Goal: Task Accomplishment & Management: Manage account settings

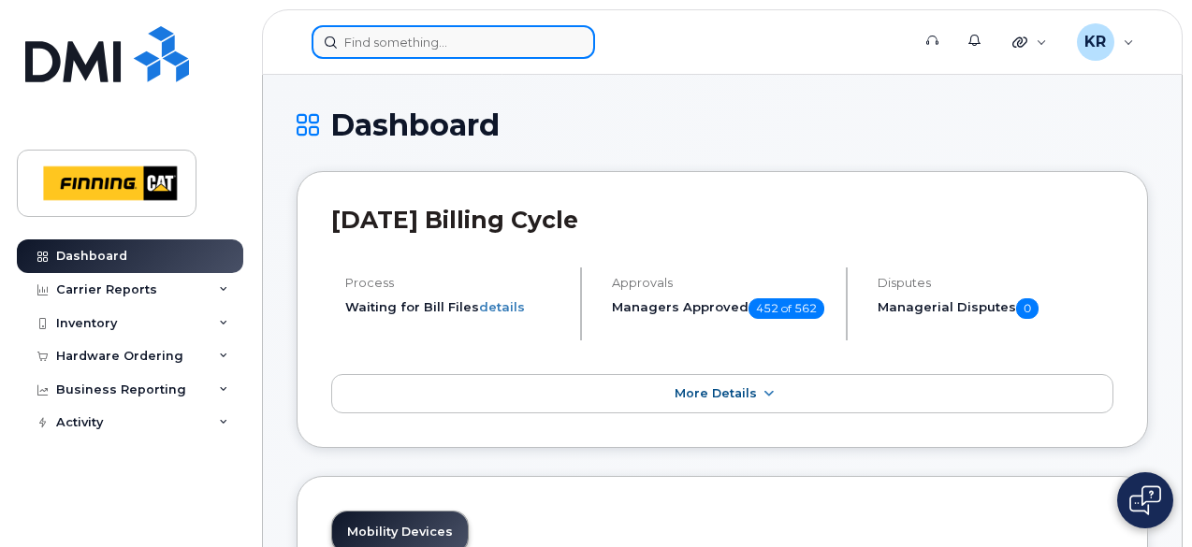
click at [395, 38] on input at bounding box center [453, 42] width 283 height 34
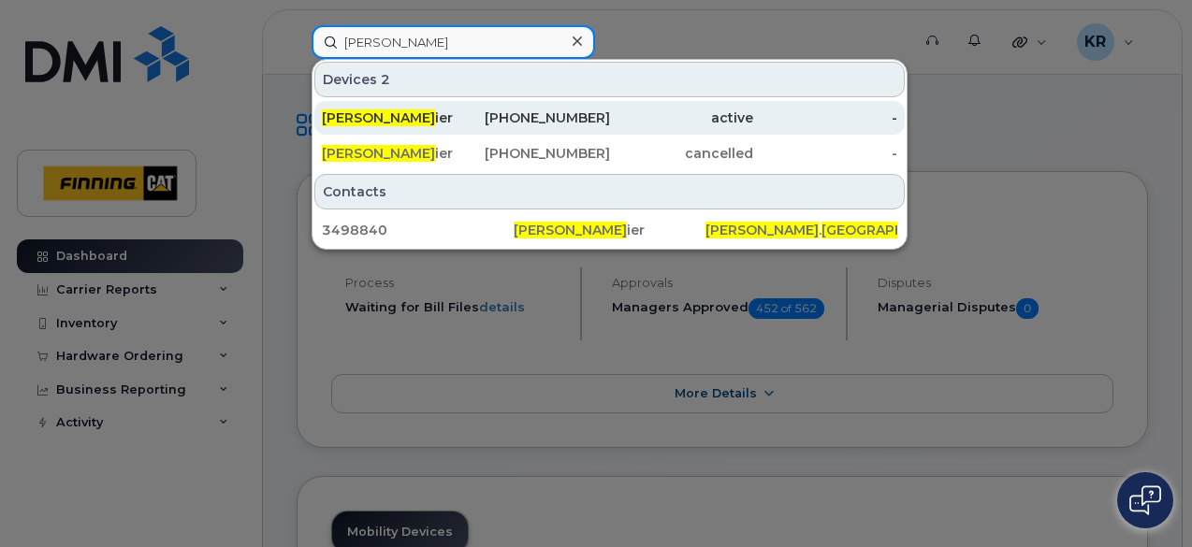
type input "[PERSON_NAME]"
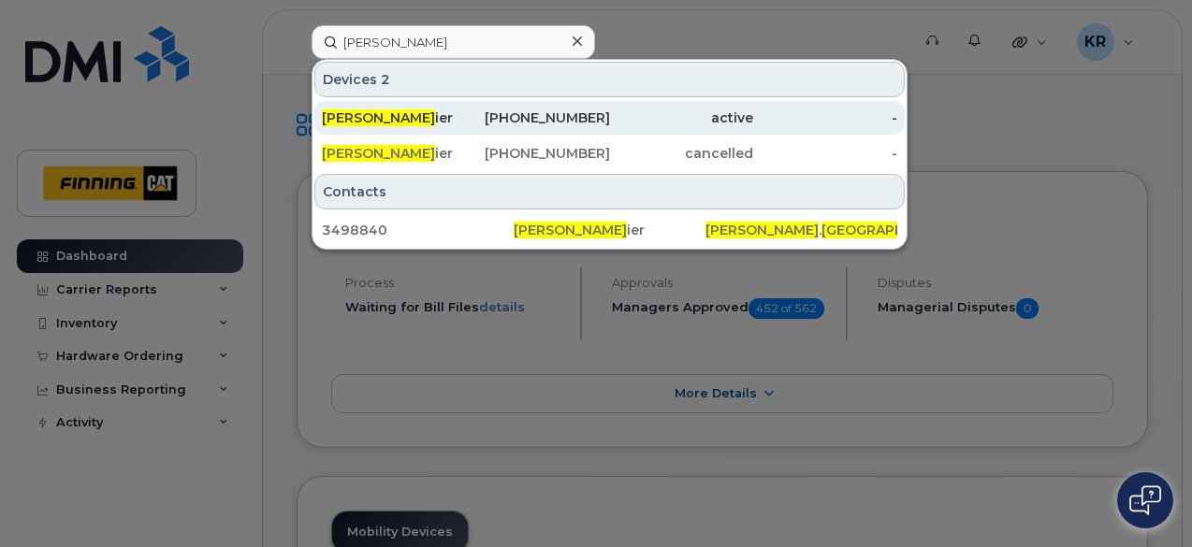
click at [560, 126] on div "[PHONE_NUMBER]" at bounding box center [538, 118] width 144 height 34
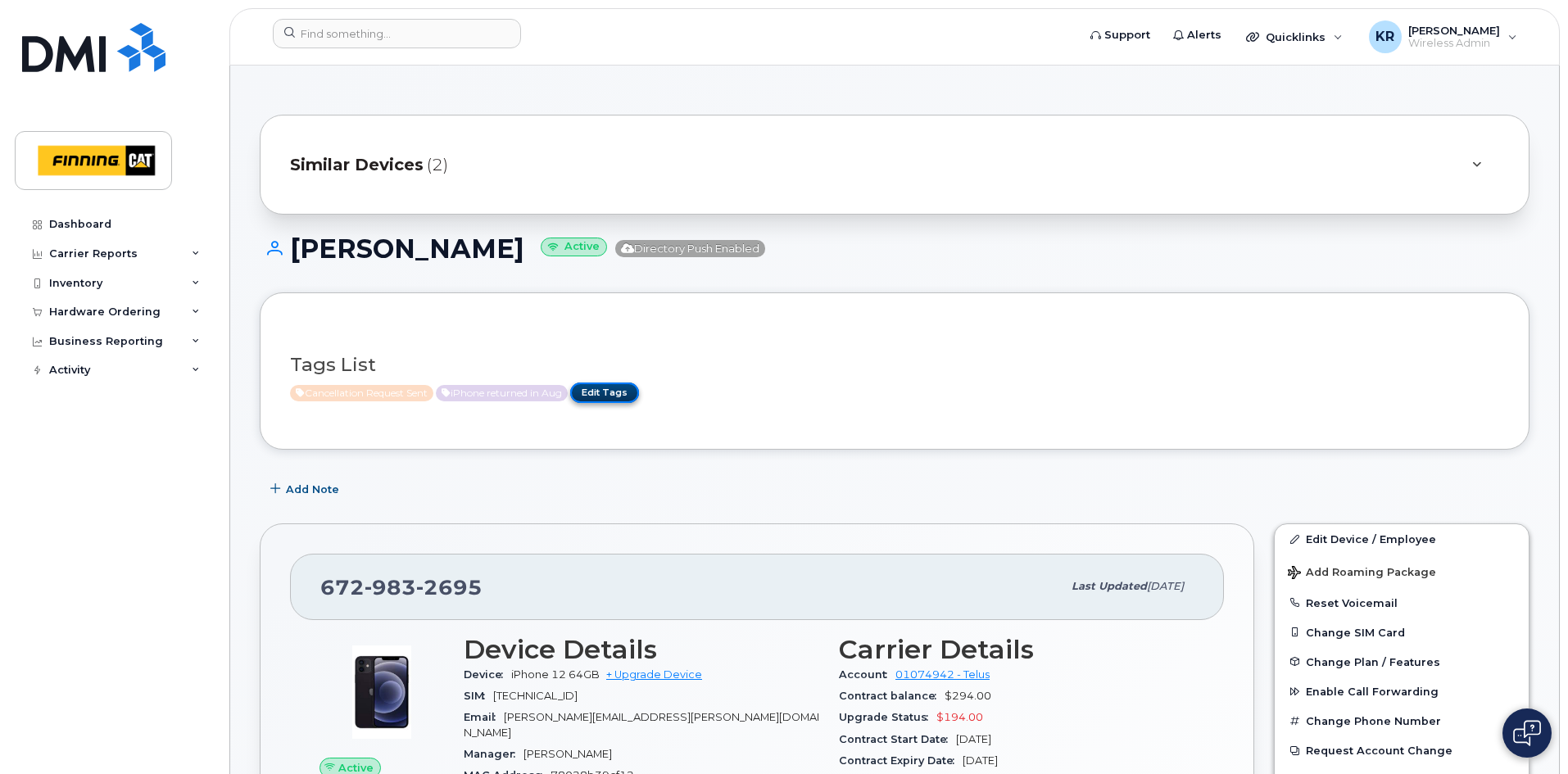
click at [631, 390] on link "Edit Tags" at bounding box center [604, 392] width 69 height 20
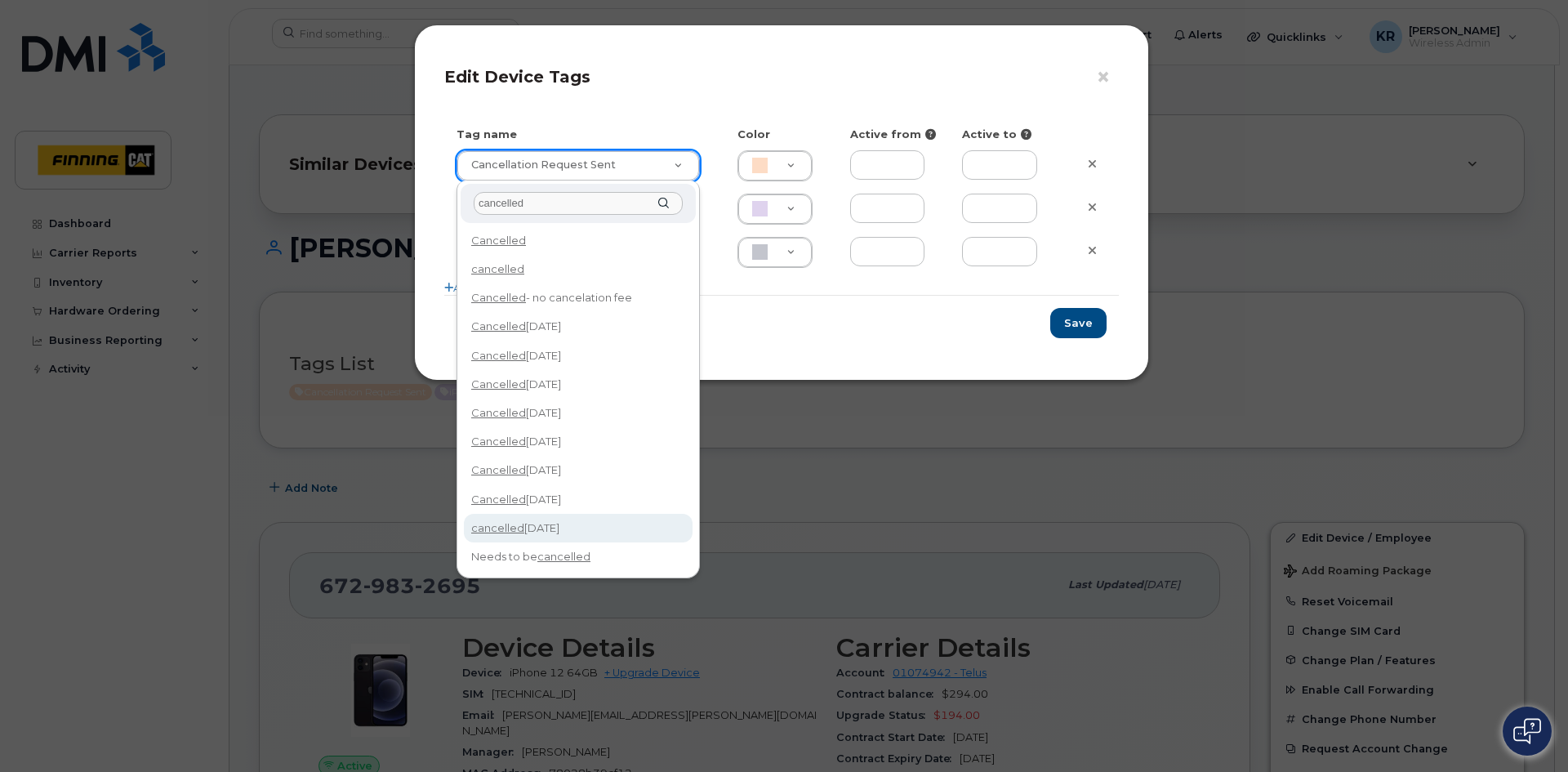
type input "cancelled"
type input "cancelled Sept 14/25"
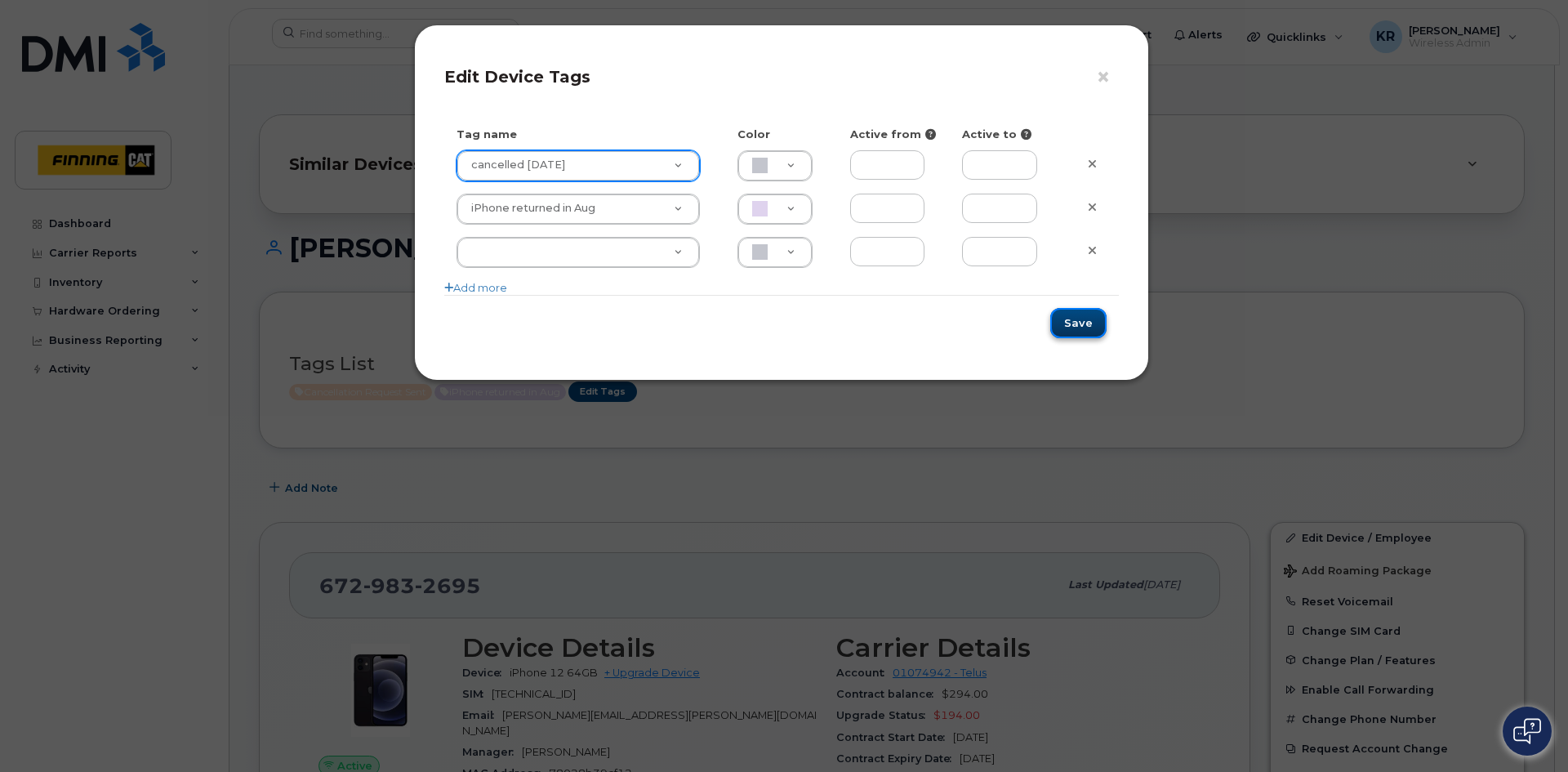
click at [1040, 321] on button "Save" at bounding box center [1078, 323] width 57 height 31
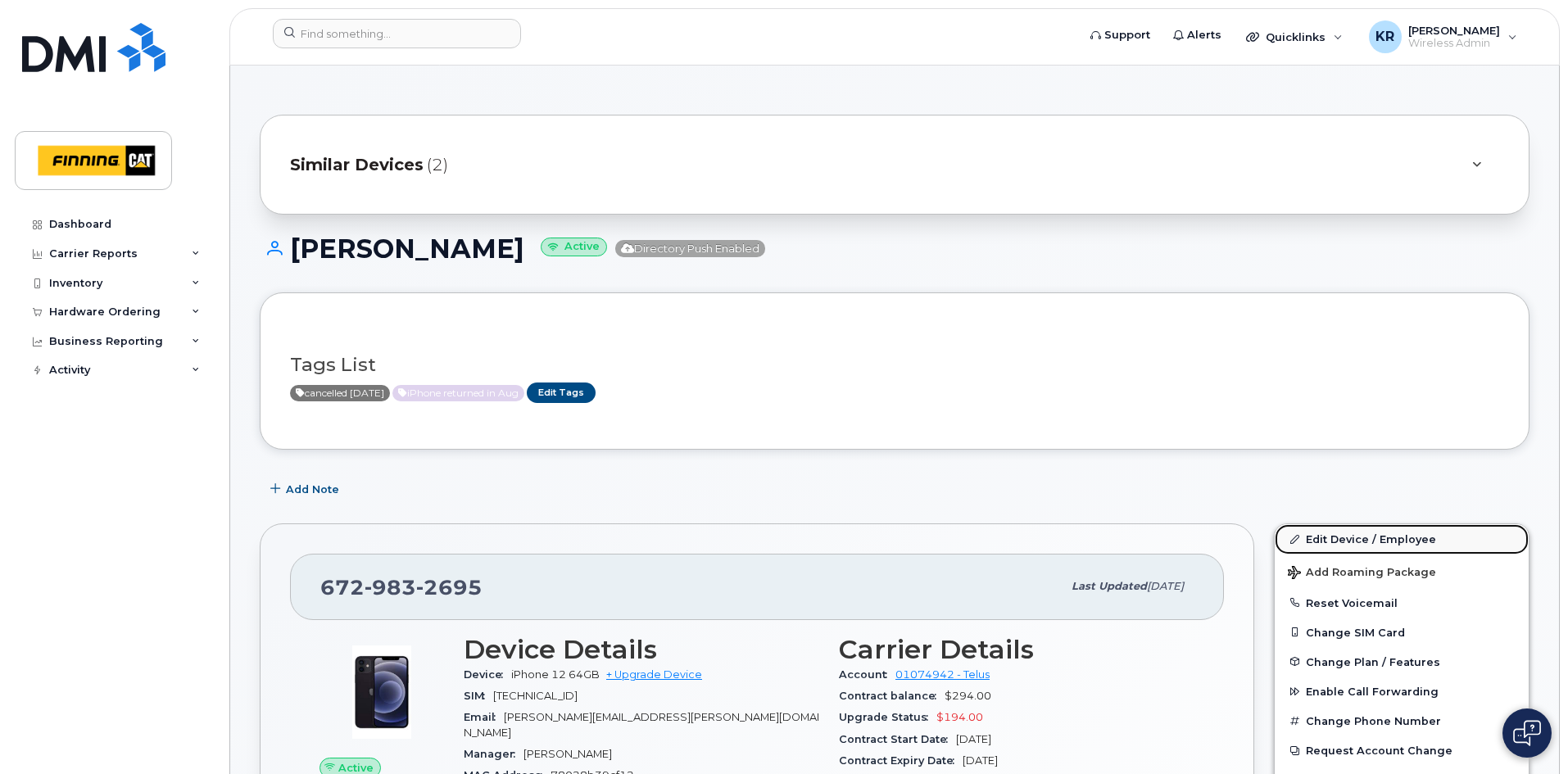
click at [1043, 478] on link "Edit Device / Employee" at bounding box center [1402, 539] width 254 height 30
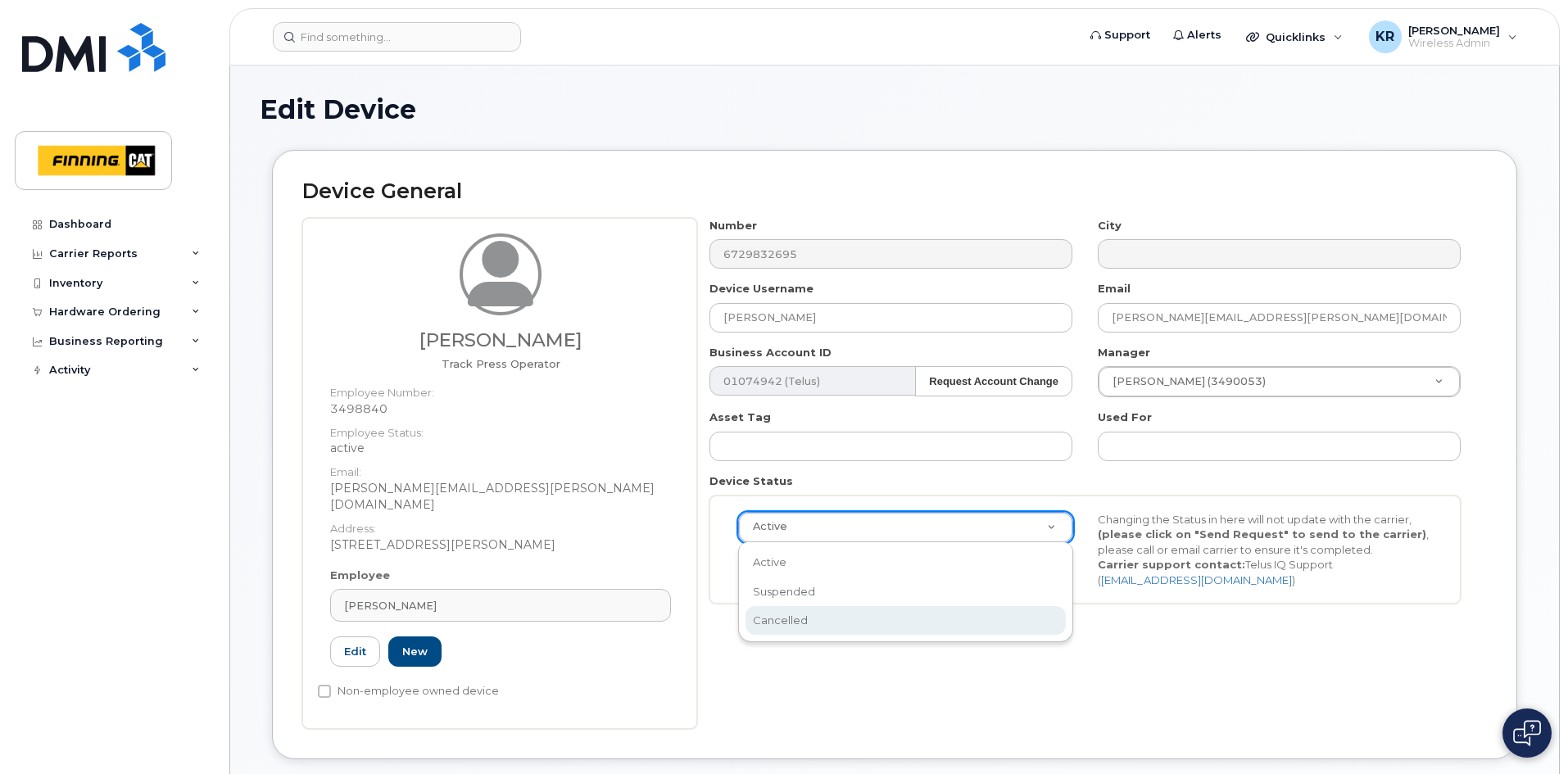
select select "cancelled"
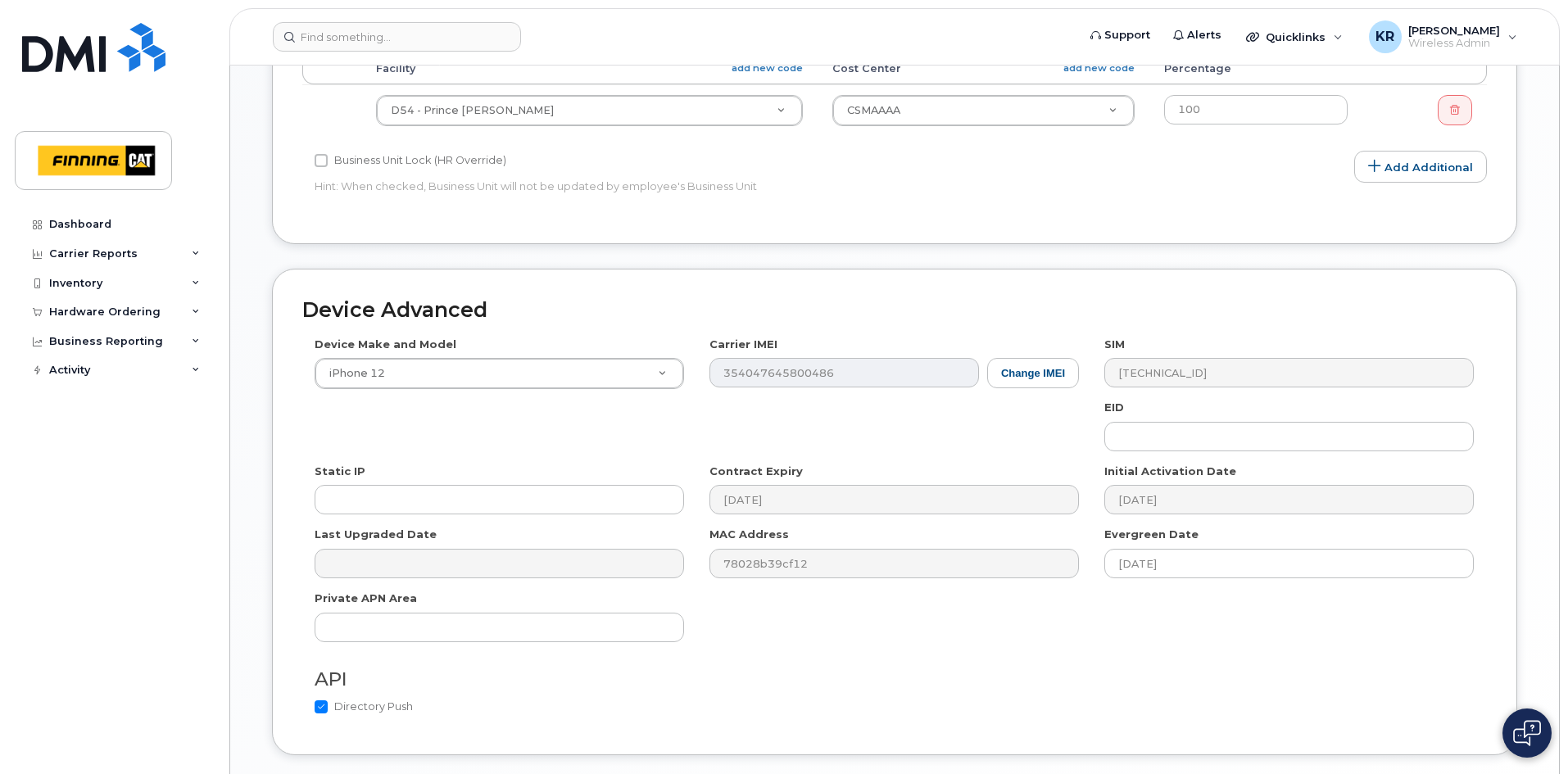
scroll to position [898, 0]
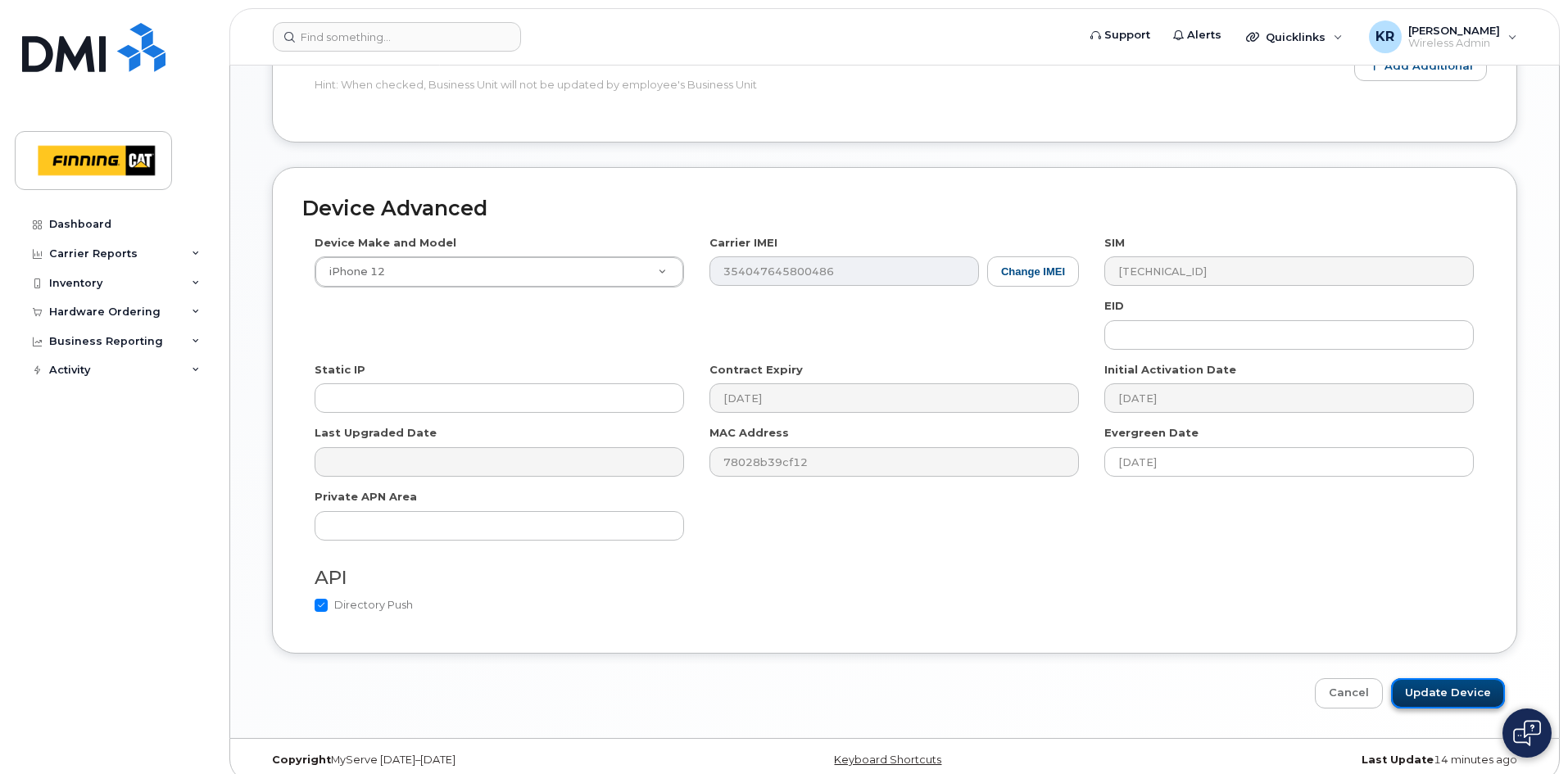
click at [1462, 682] on input "Update Device" at bounding box center [1448, 693] width 114 height 31
type input "Saving..."
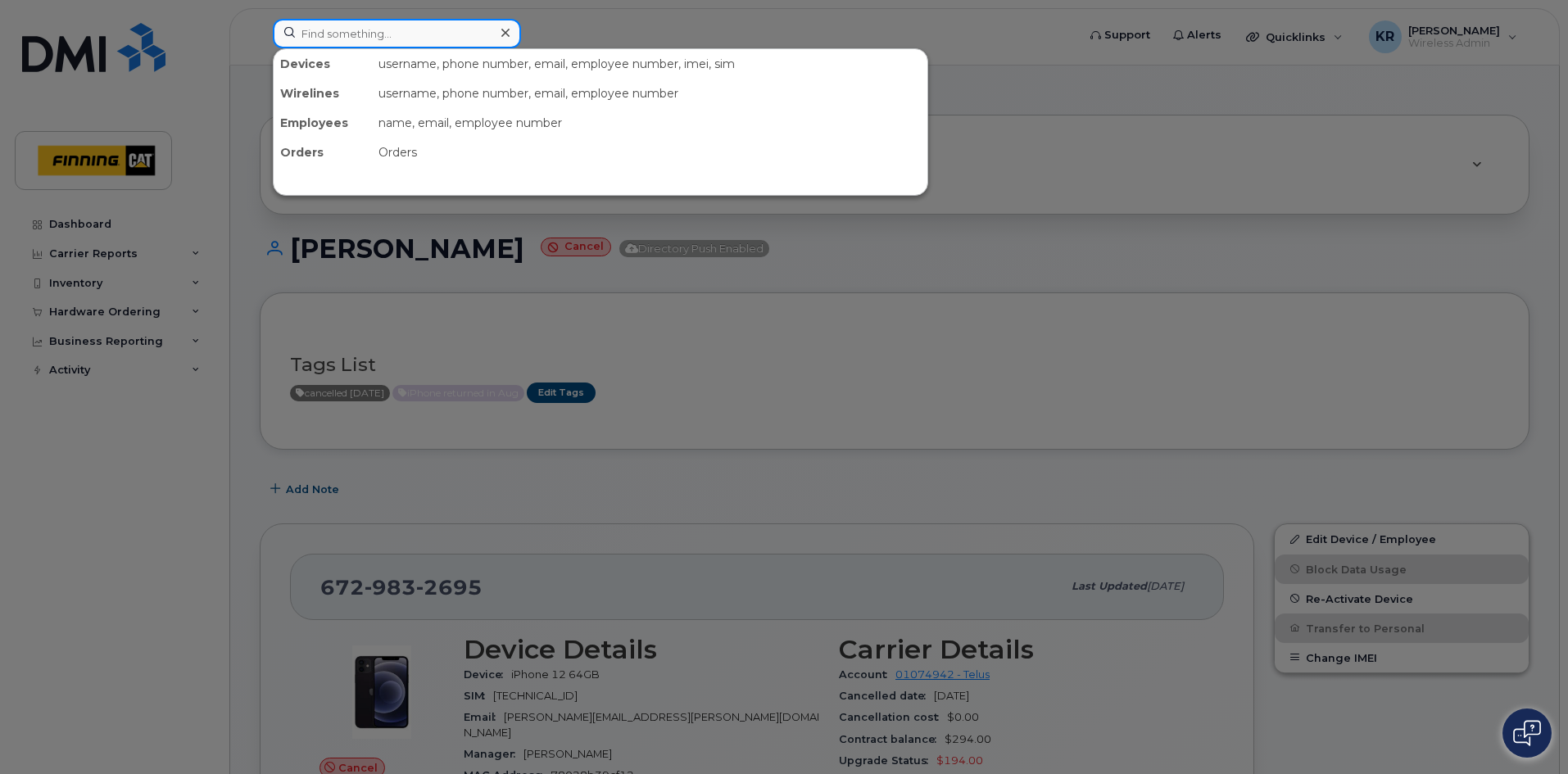
click at [337, 39] on input at bounding box center [397, 34] width 248 height 30
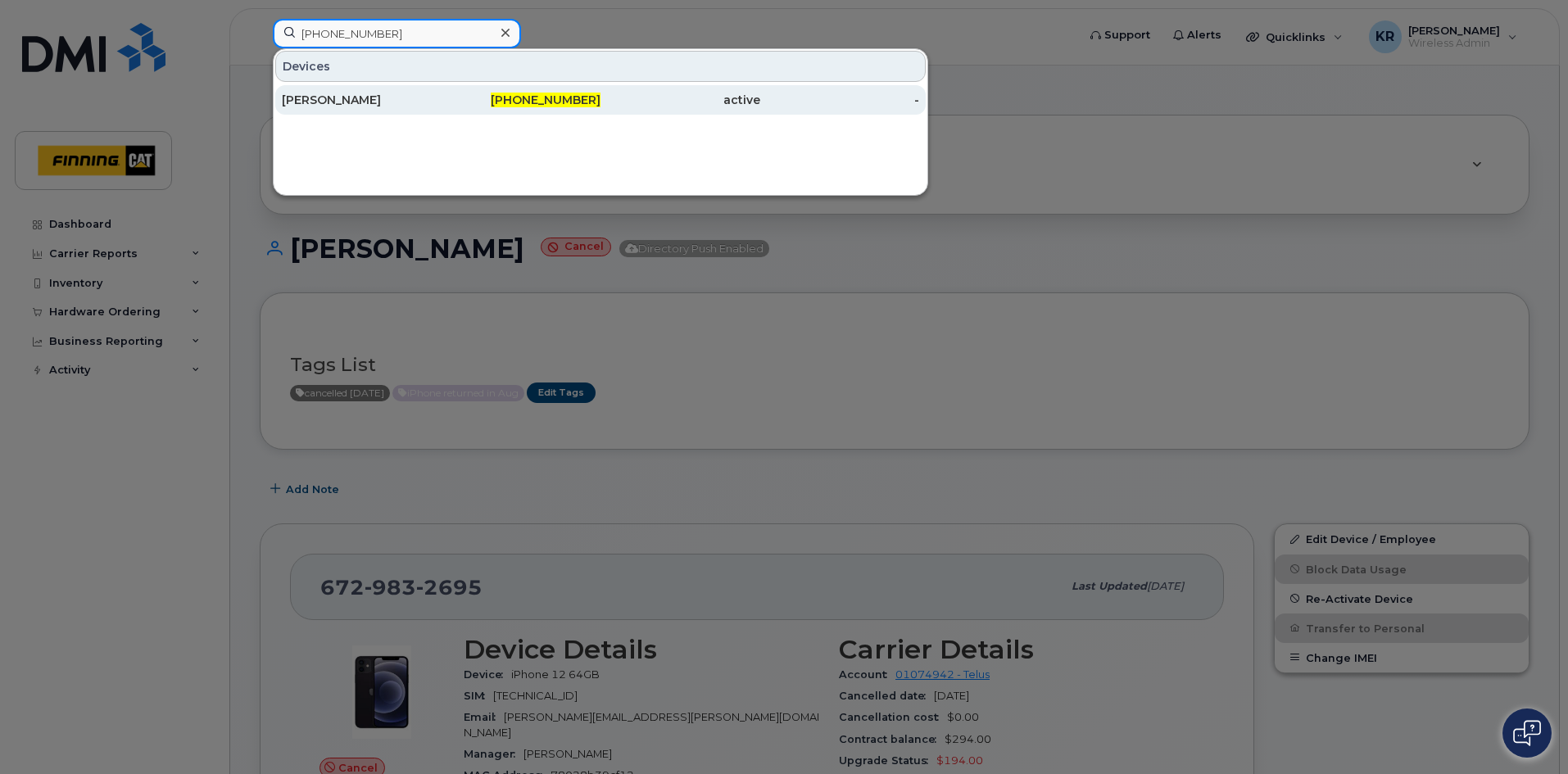
type input "236-597-2467"
click at [628, 95] on div "active" at bounding box center [680, 100] width 159 height 17
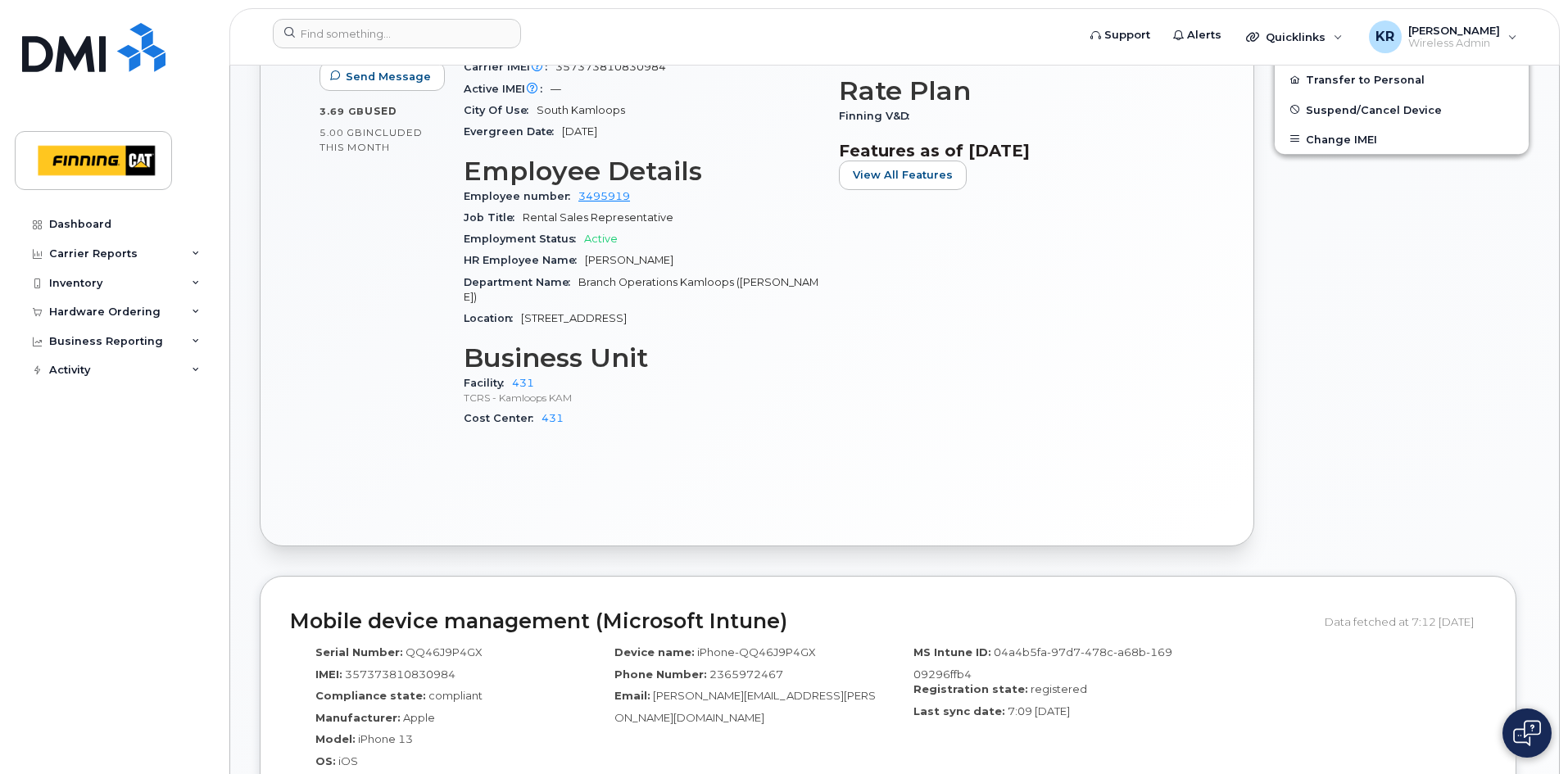
scroll to position [820, 0]
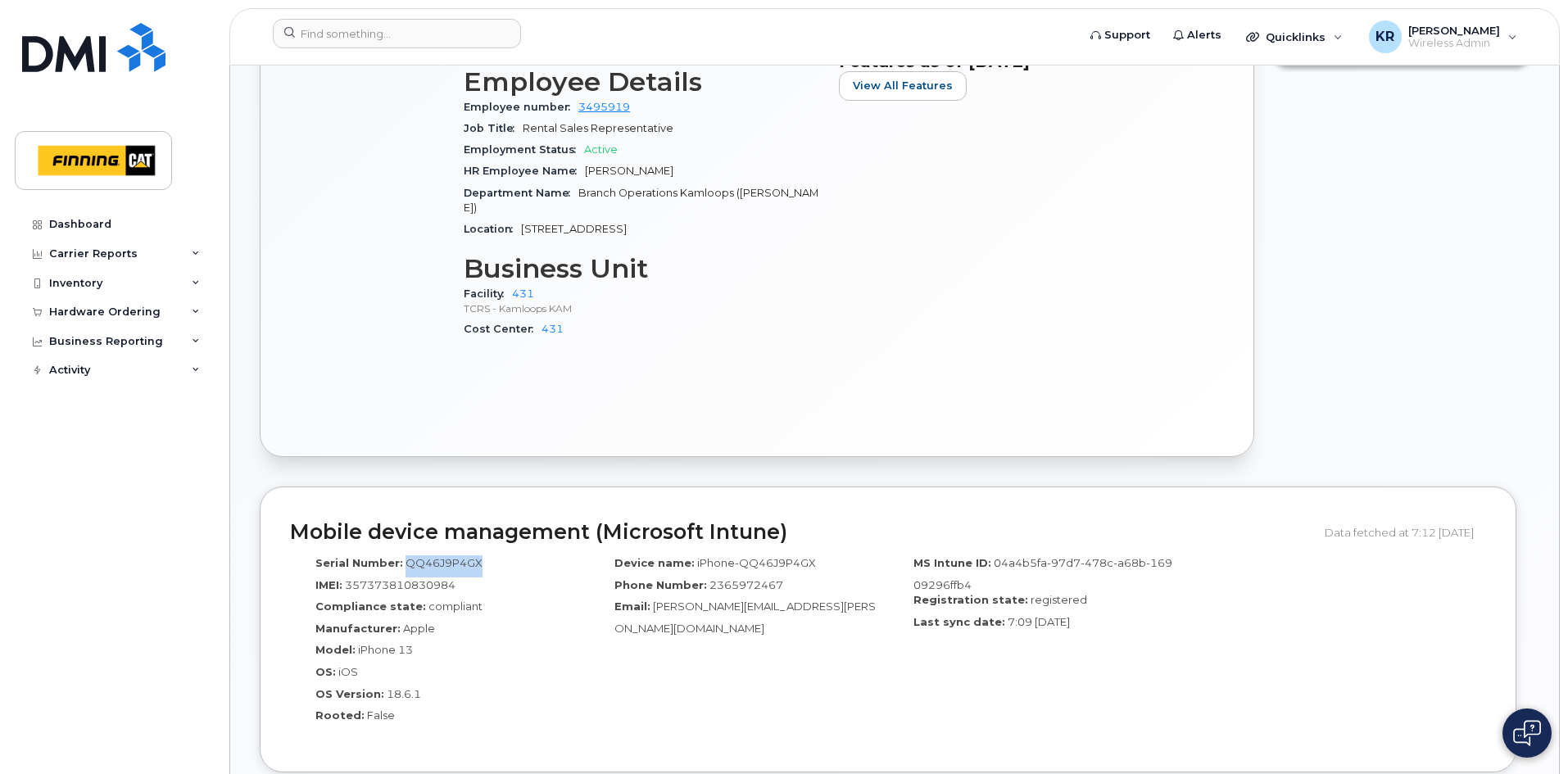
drag, startPoint x: 400, startPoint y: 532, endPoint x: 475, endPoint y: 528, distance: 75.1
click at [475, 556] on span "QQ46J9P4GX" at bounding box center [444, 562] width 77 height 13
copy span "QQ46J9P4GX"
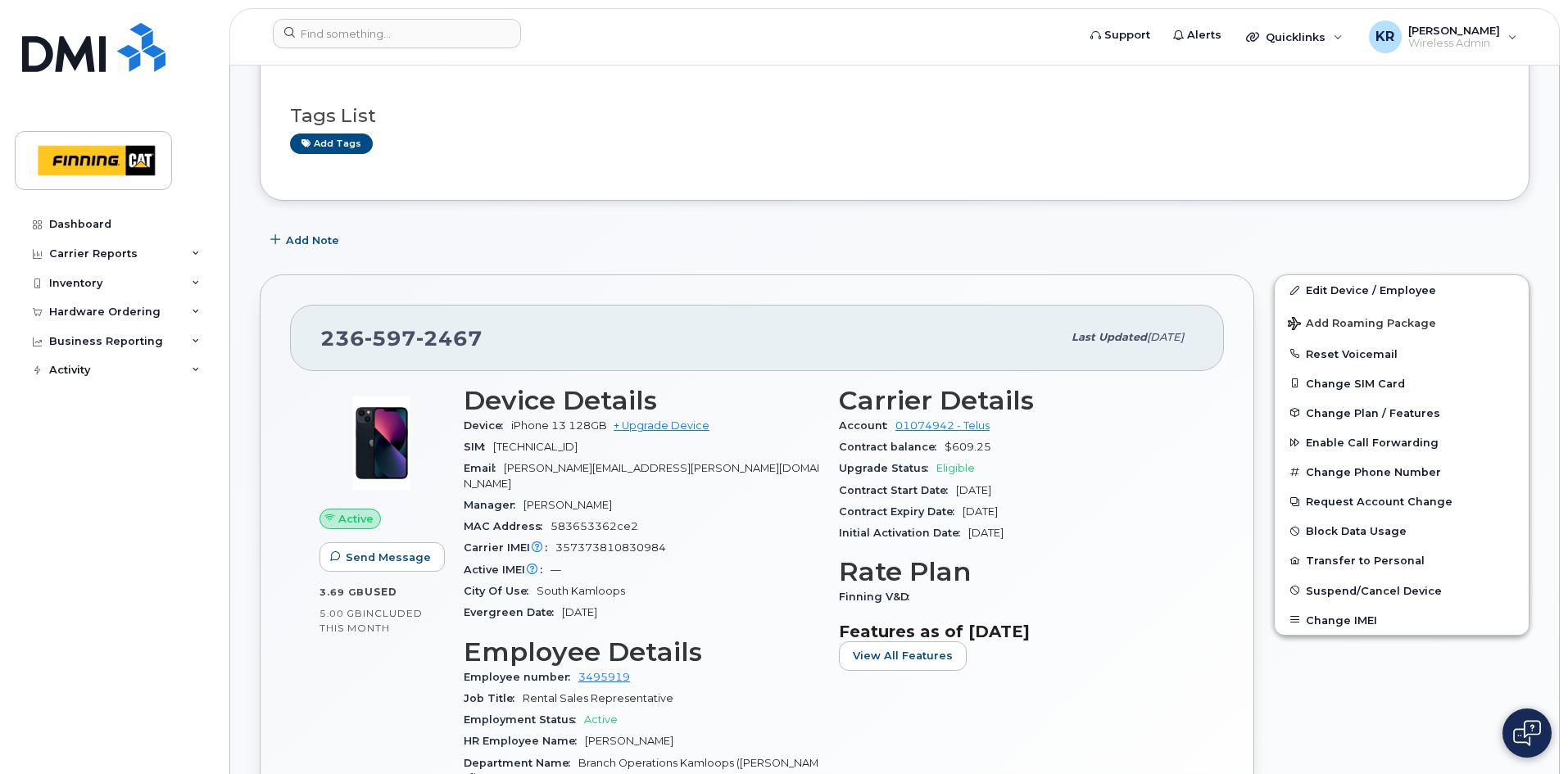
scroll to position [246, 0]
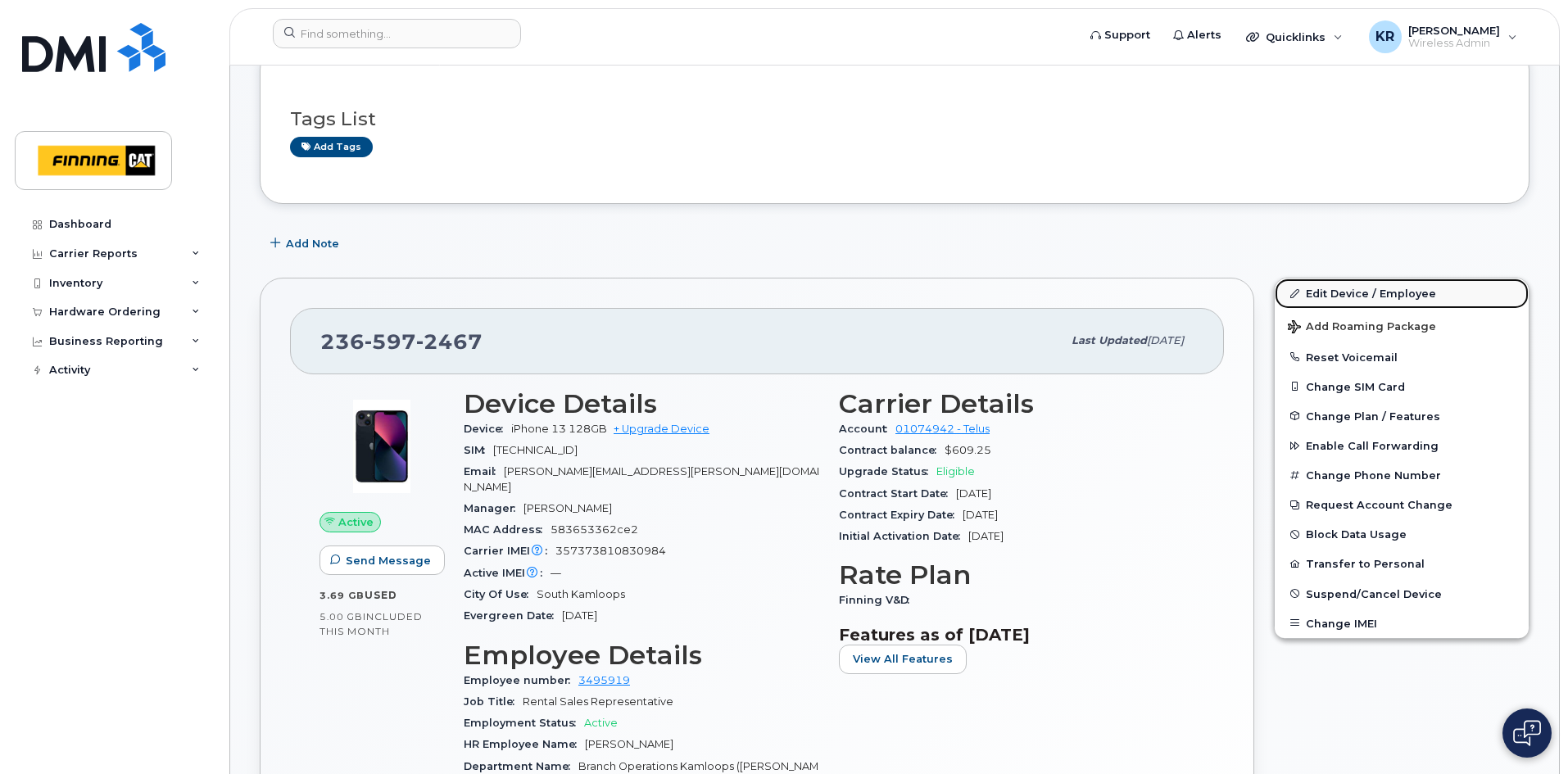
click at [1334, 294] on link "Edit Device / Employee" at bounding box center [1402, 293] width 254 height 30
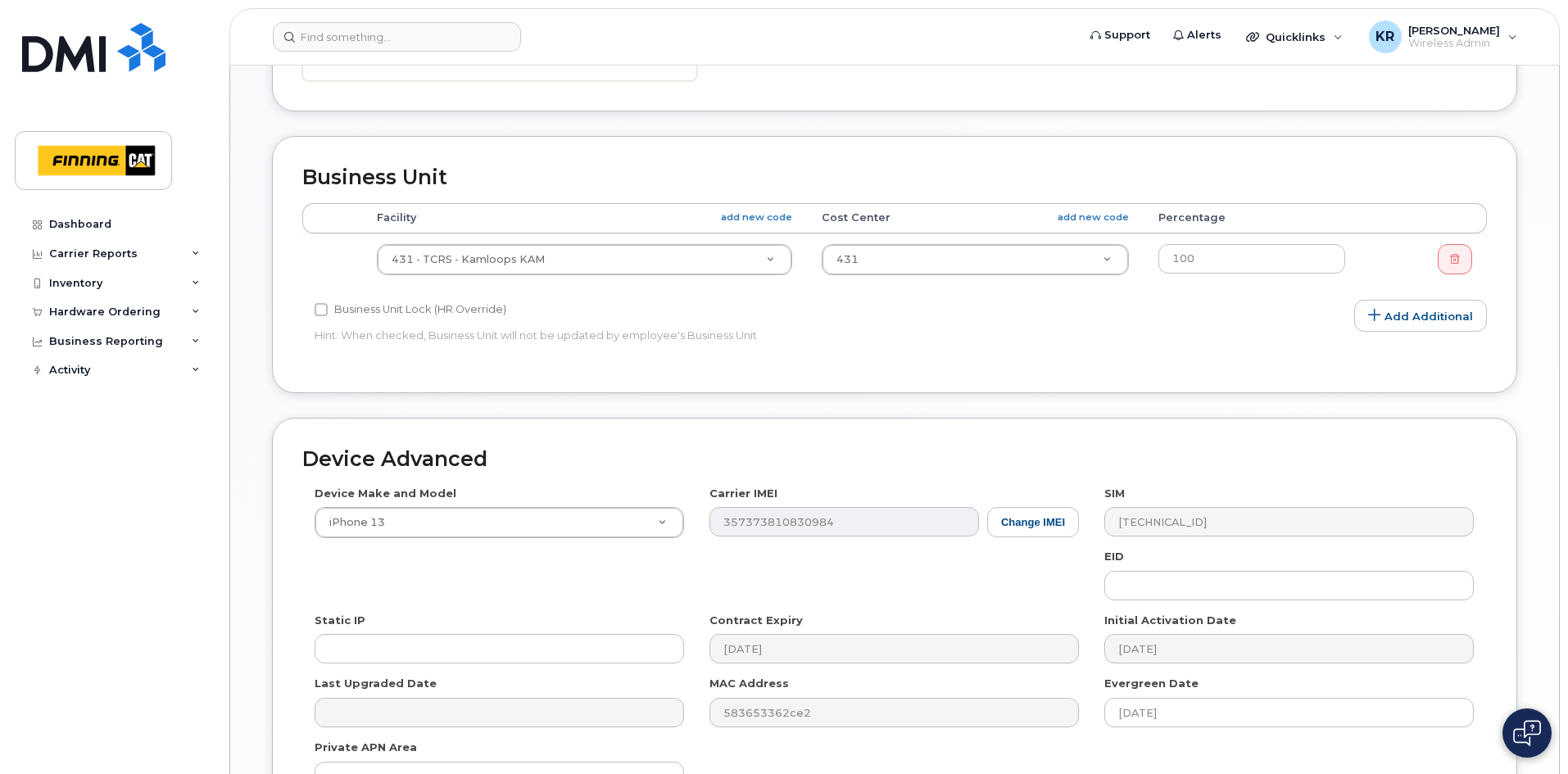
scroll to position [898, 0]
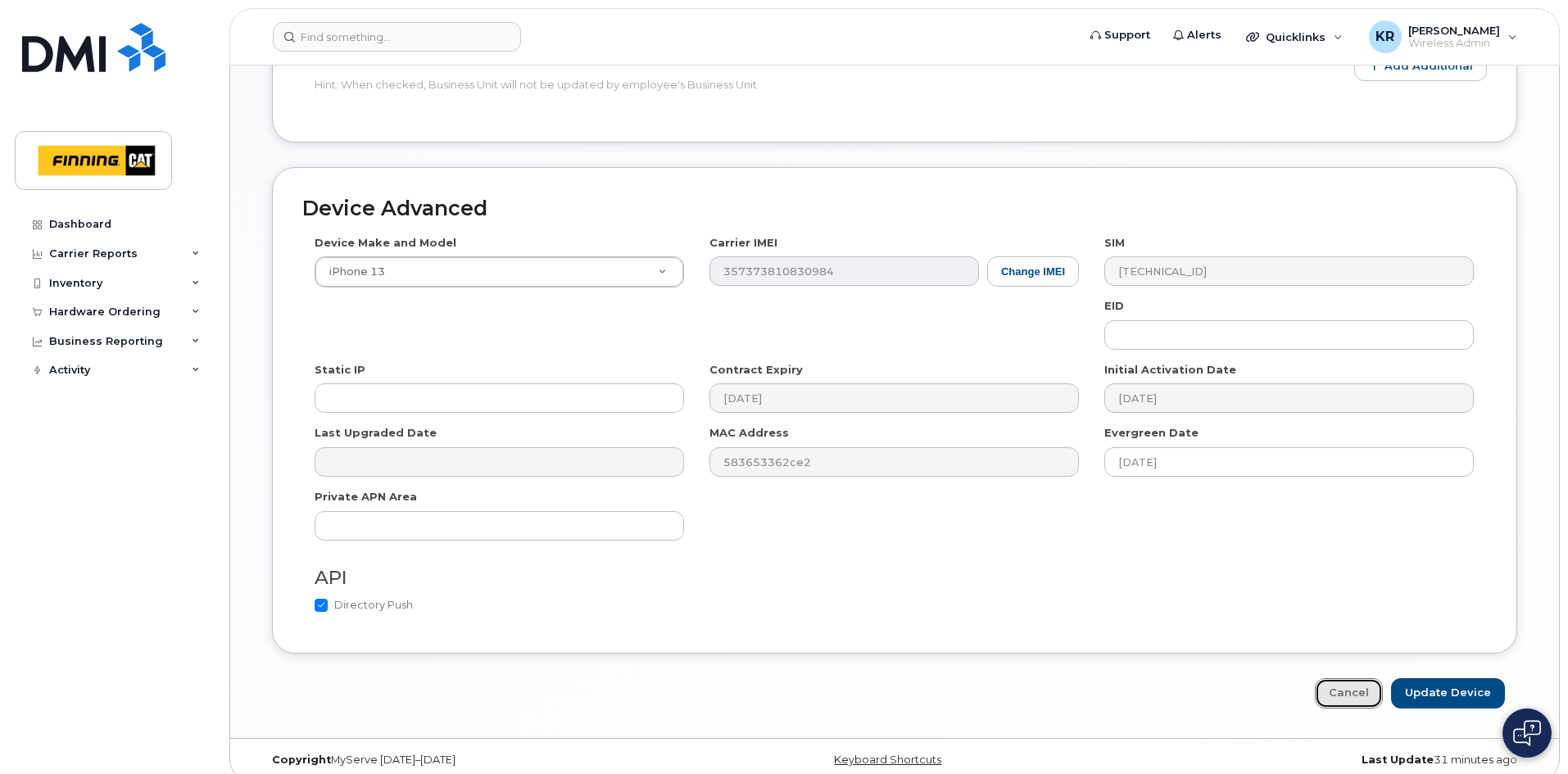
drag, startPoint x: 1380, startPoint y: 683, endPoint x: 1358, endPoint y: 658, distance: 33.3
click at [1379, 683] on link "Cancel" at bounding box center [1349, 693] width 68 height 31
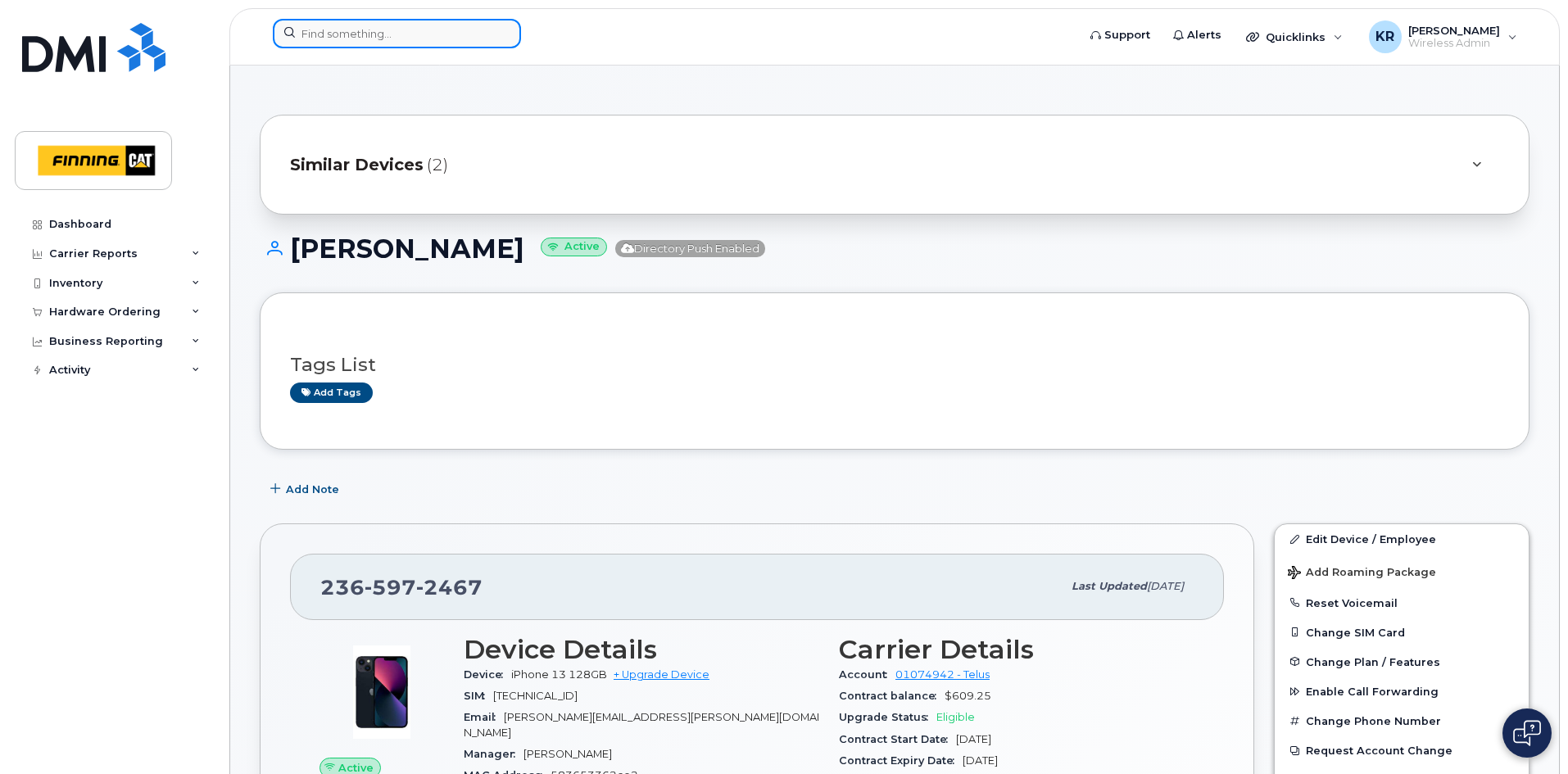
click at [378, 40] on input at bounding box center [397, 34] width 248 height 30
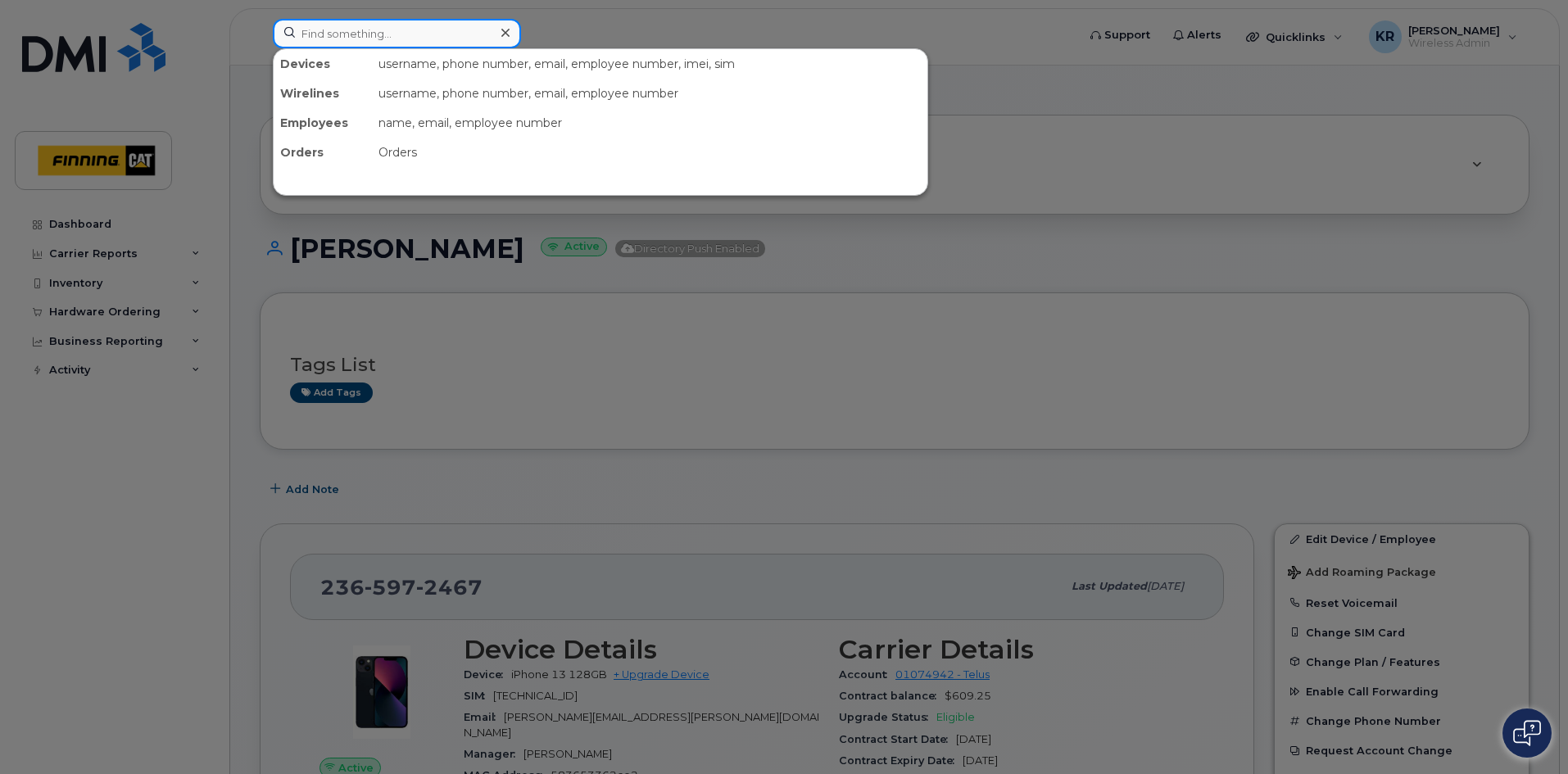
paste input "[PERSON_NAME]"
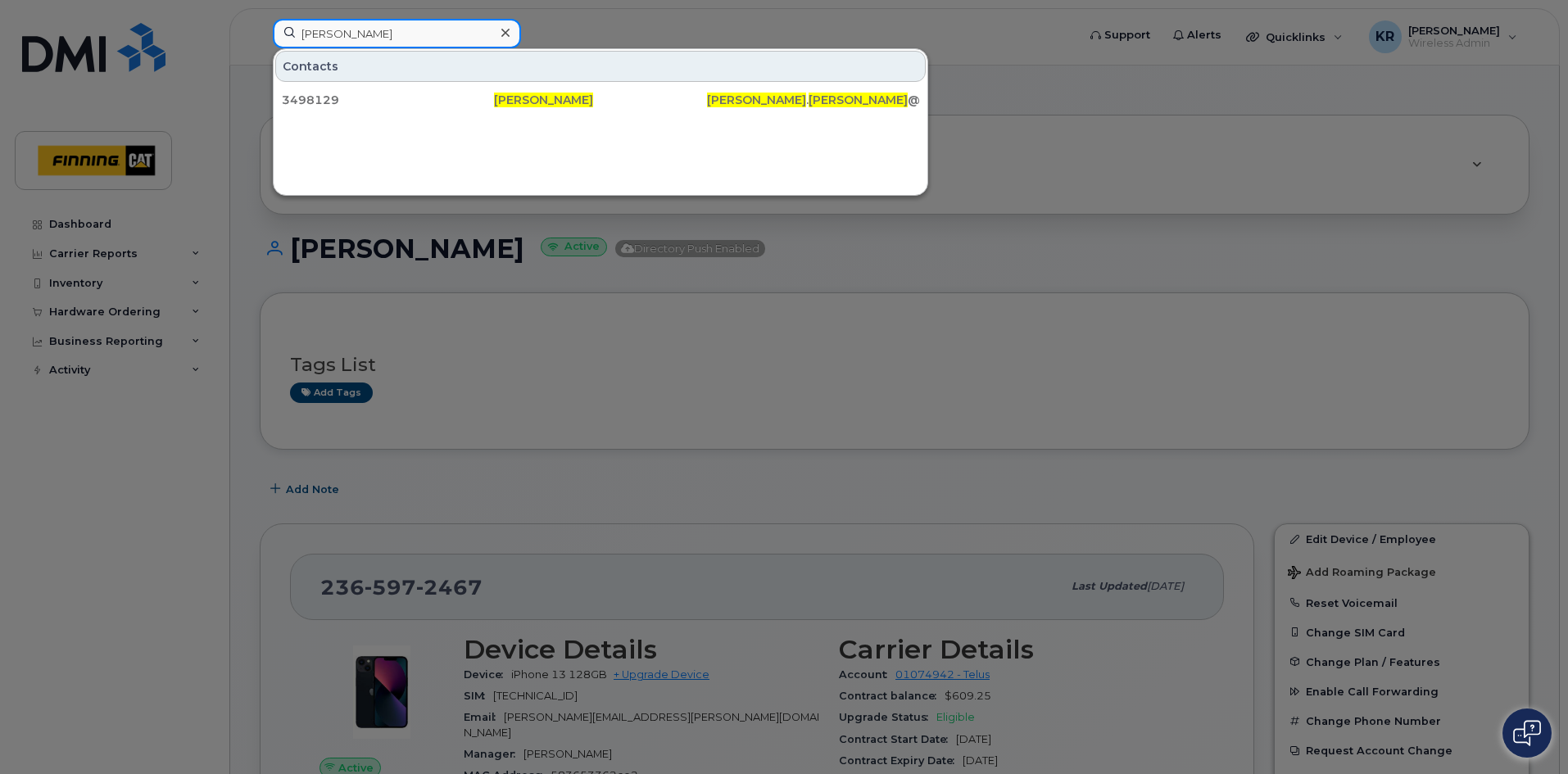
drag, startPoint x: 365, startPoint y: 34, endPoint x: 266, endPoint y: 38, distance: 99.1
click at [266, 38] on div "[PERSON_NAME] Contacts 3498129 [PERSON_NAME] . [PERSON_NAME] @[DOMAIN_NAME]" at bounding box center [670, 37] width 819 height 36
paste input "[PERSON_NAME]"
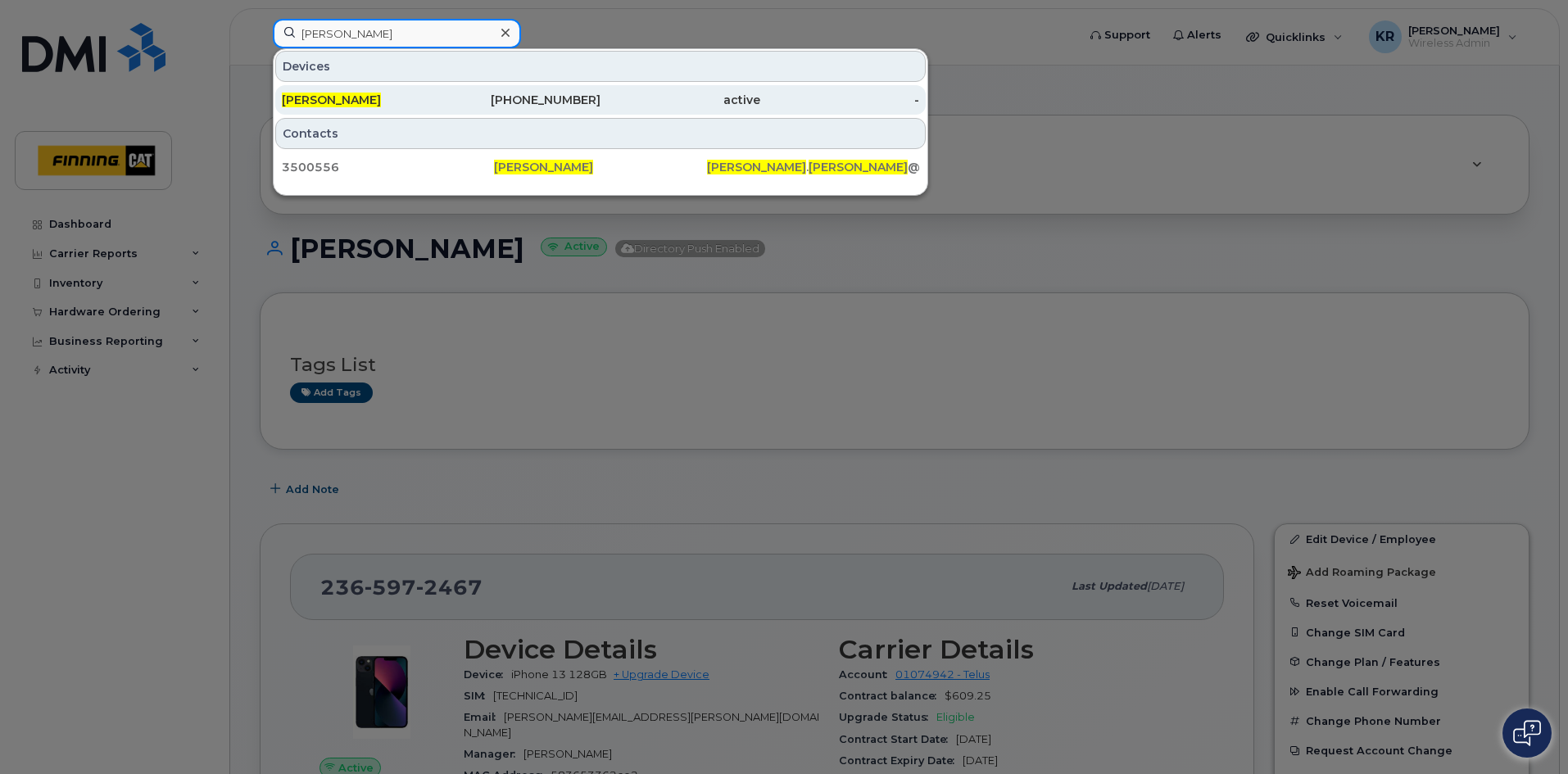
type input "[PERSON_NAME]"
click at [581, 107] on div "[PHONE_NUMBER]" at bounding box center [521, 100] width 159 height 17
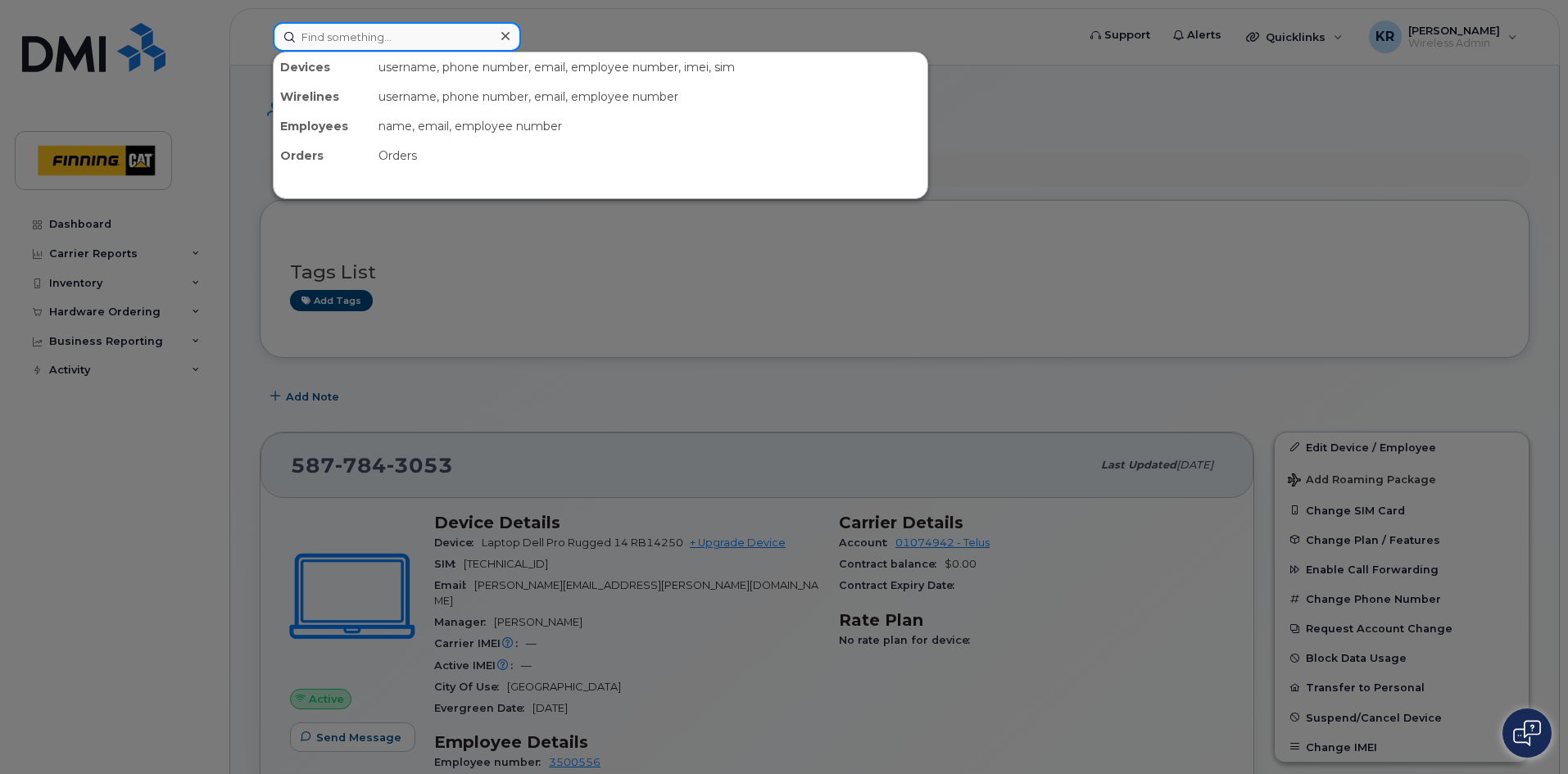
click at [412, 39] on input at bounding box center [397, 37] width 248 height 30
paste input "Trevor Head"
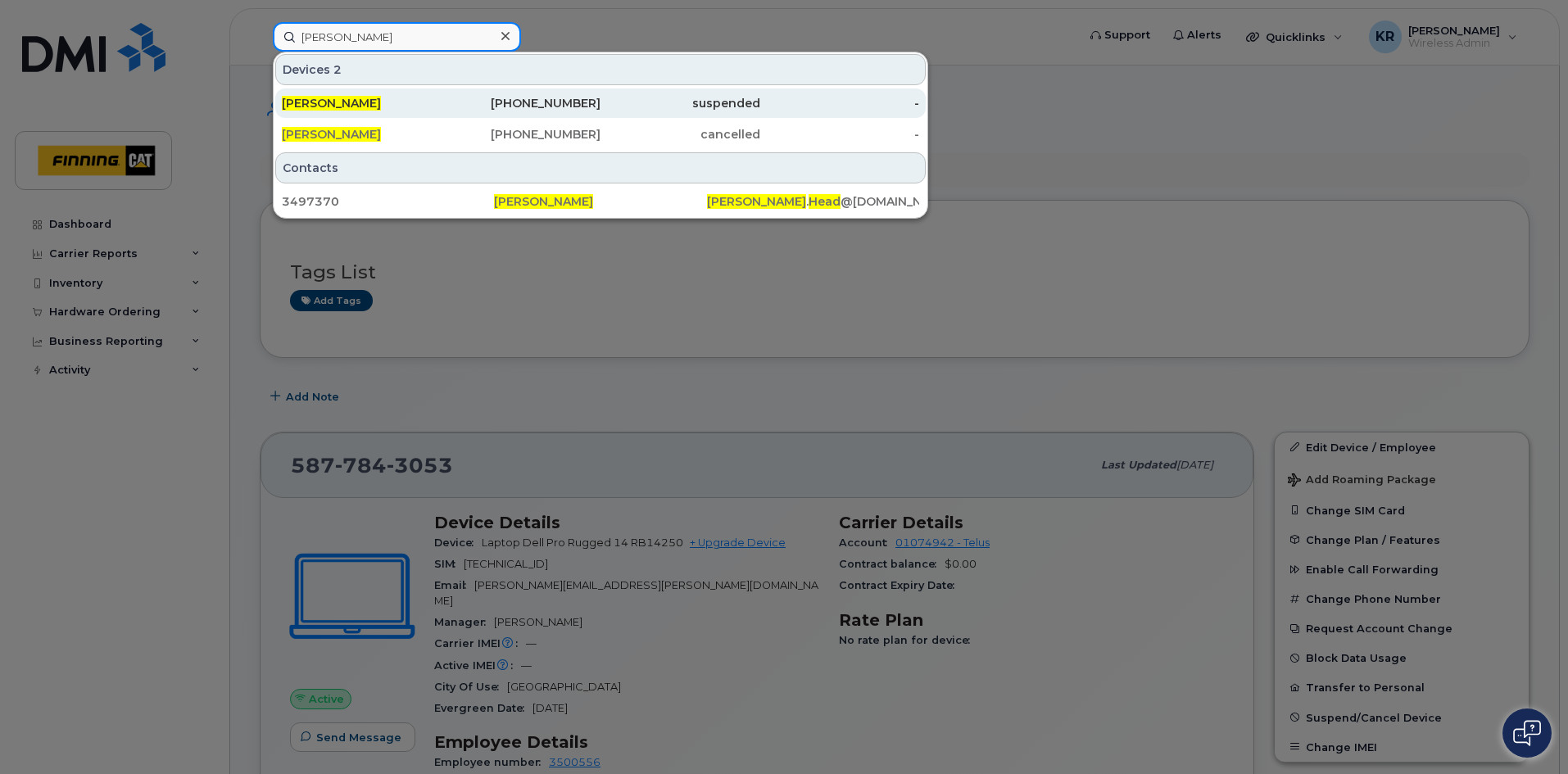
type input "Trevor Head"
click at [576, 107] on div "780-499-6784" at bounding box center [521, 103] width 159 height 17
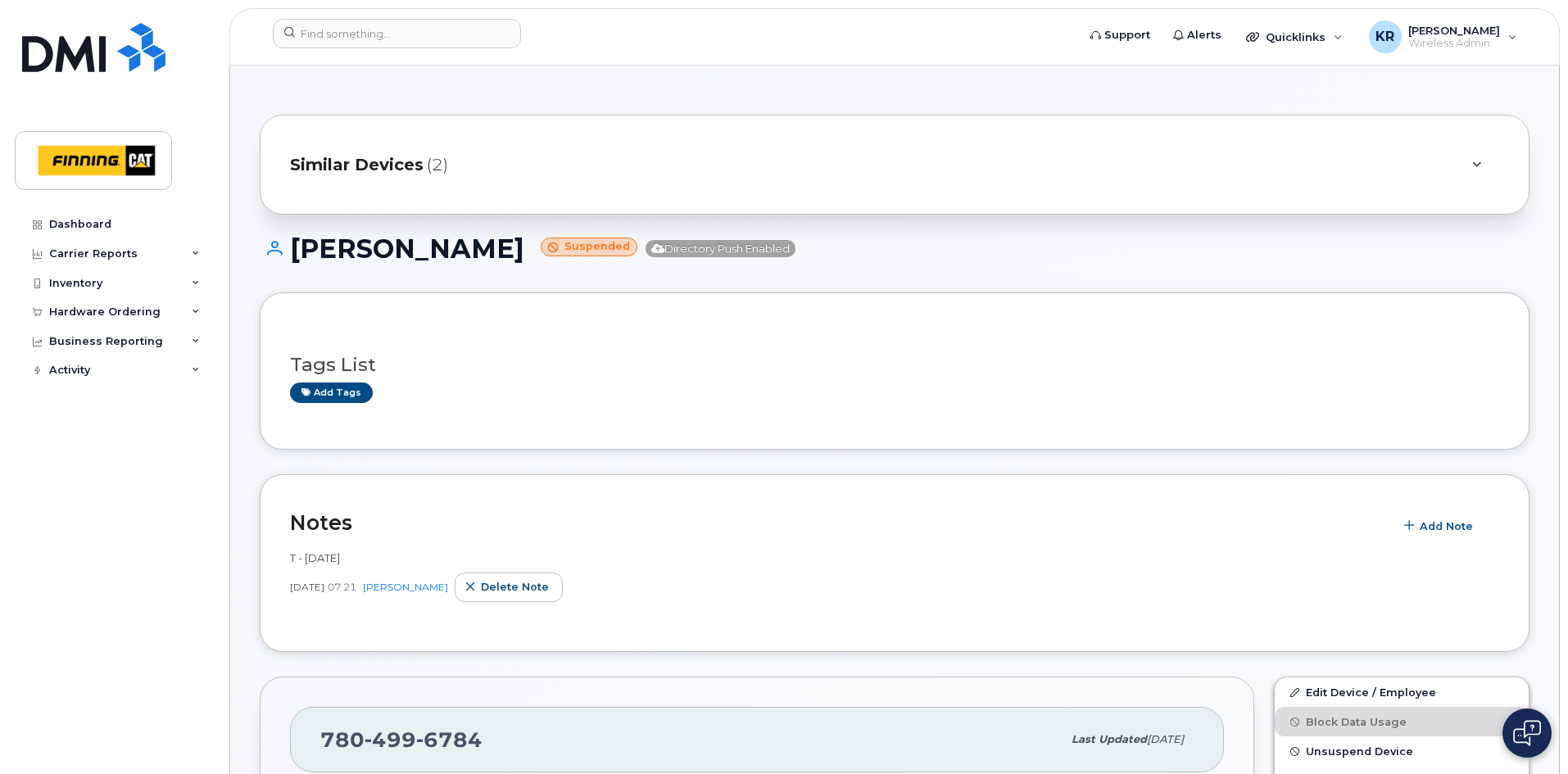
click at [345, 167] on span "Similar Devices" at bounding box center [356, 165] width 133 height 24
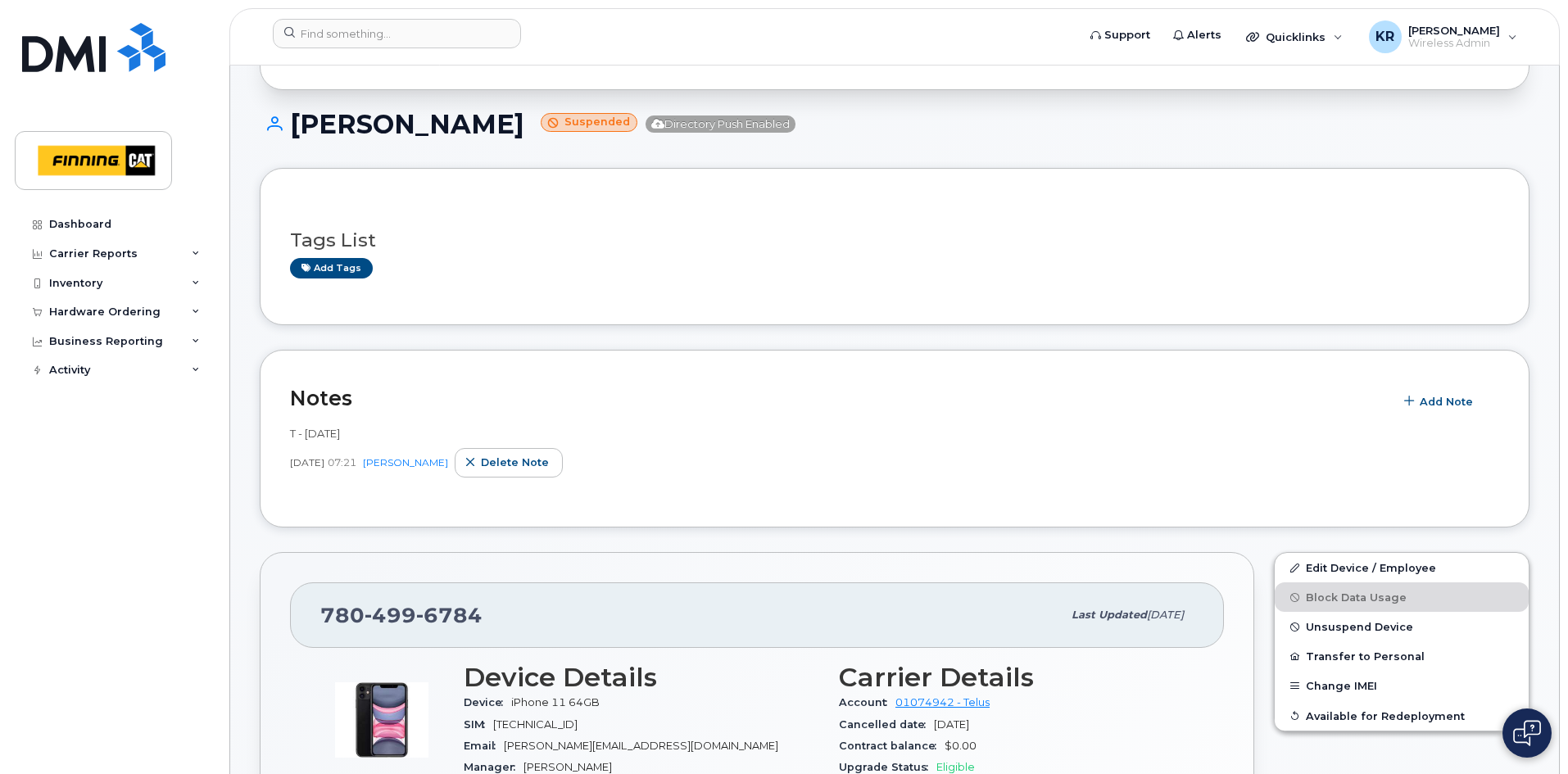
scroll to position [246, 0]
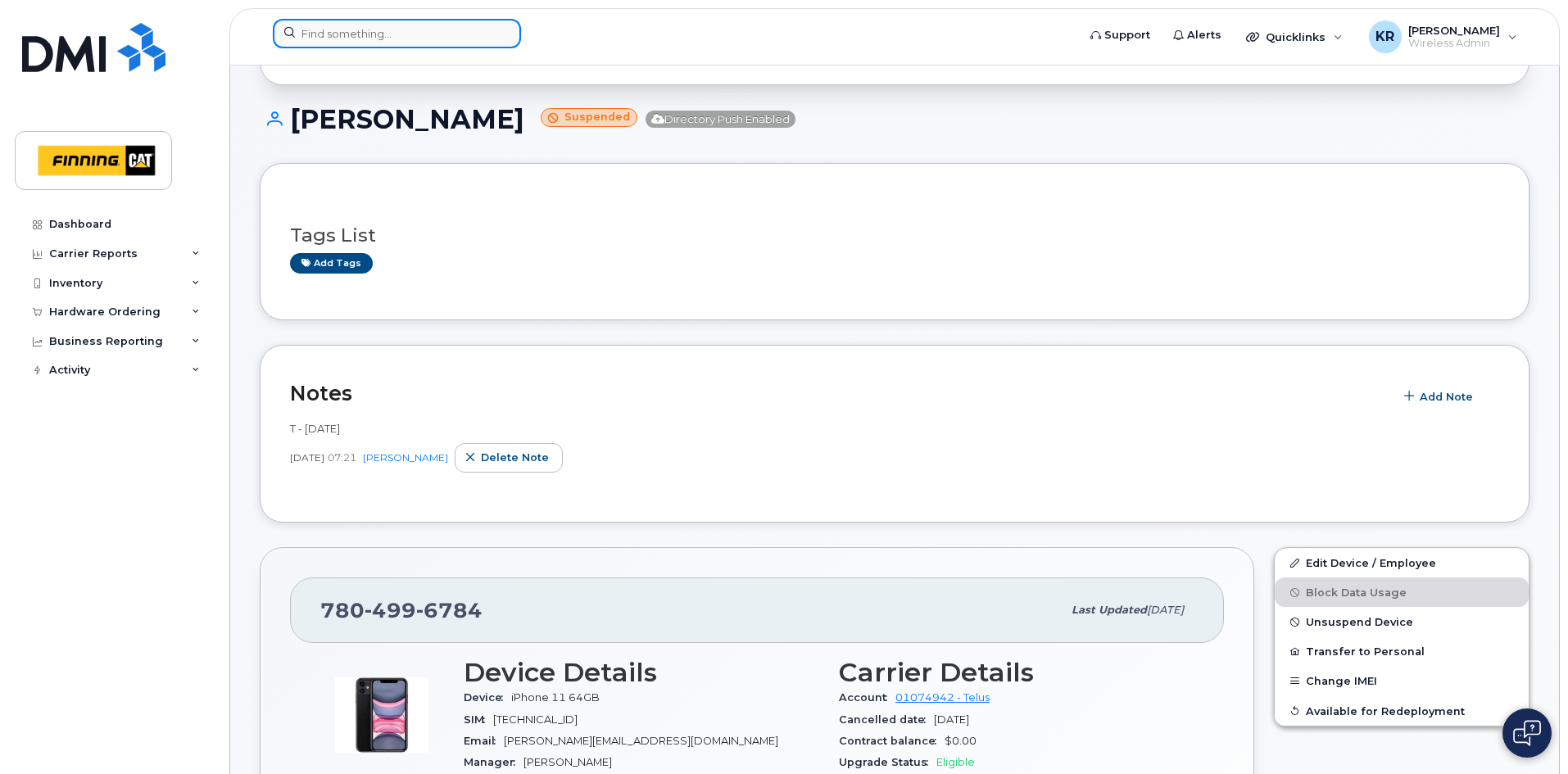
click at [355, 35] on input at bounding box center [397, 34] width 248 height 30
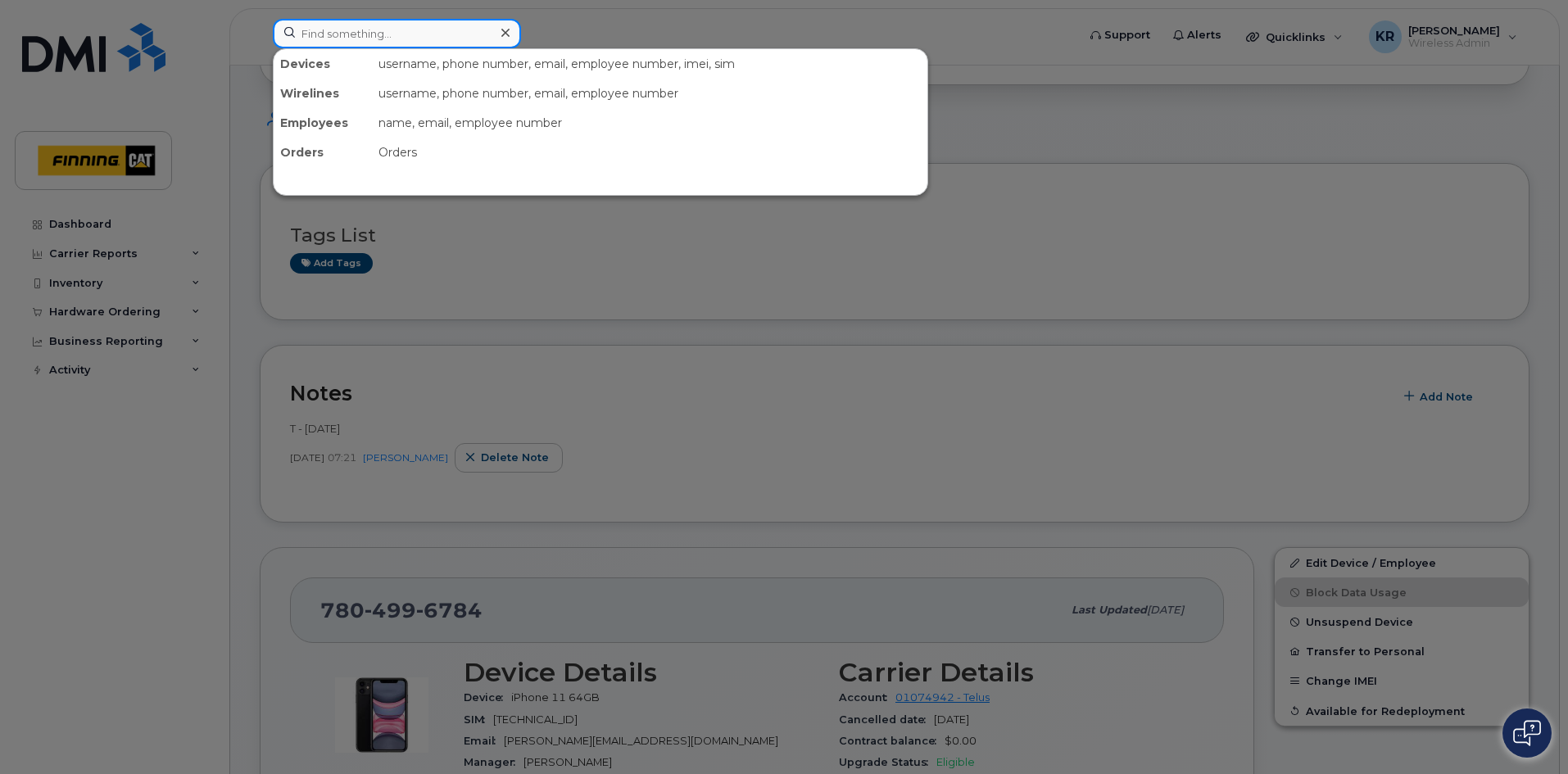
paste input "Chris Sutton"
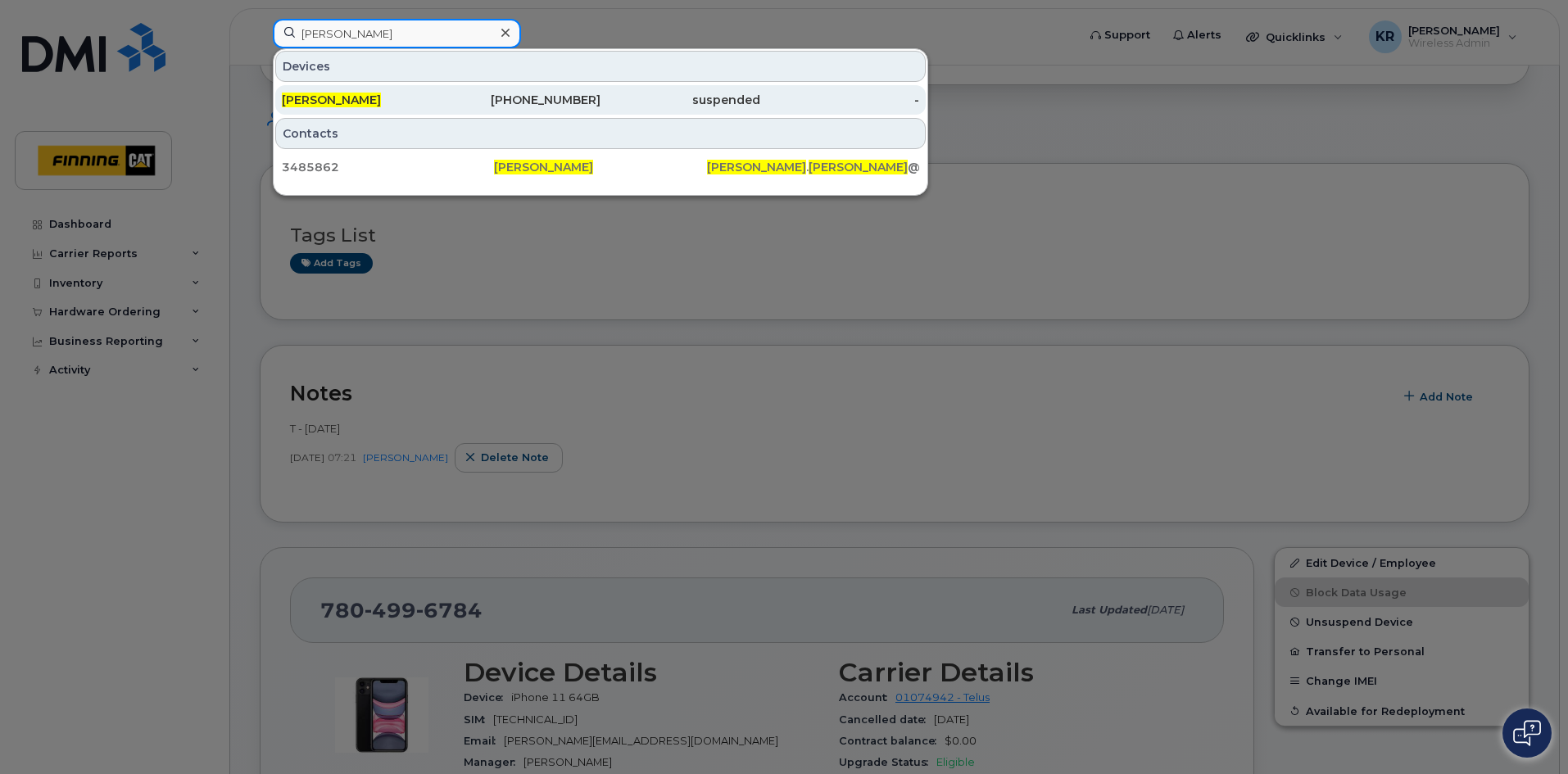
type input "Chris Sutton"
click at [554, 102] on div "587-783-9301" at bounding box center [521, 100] width 159 height 17
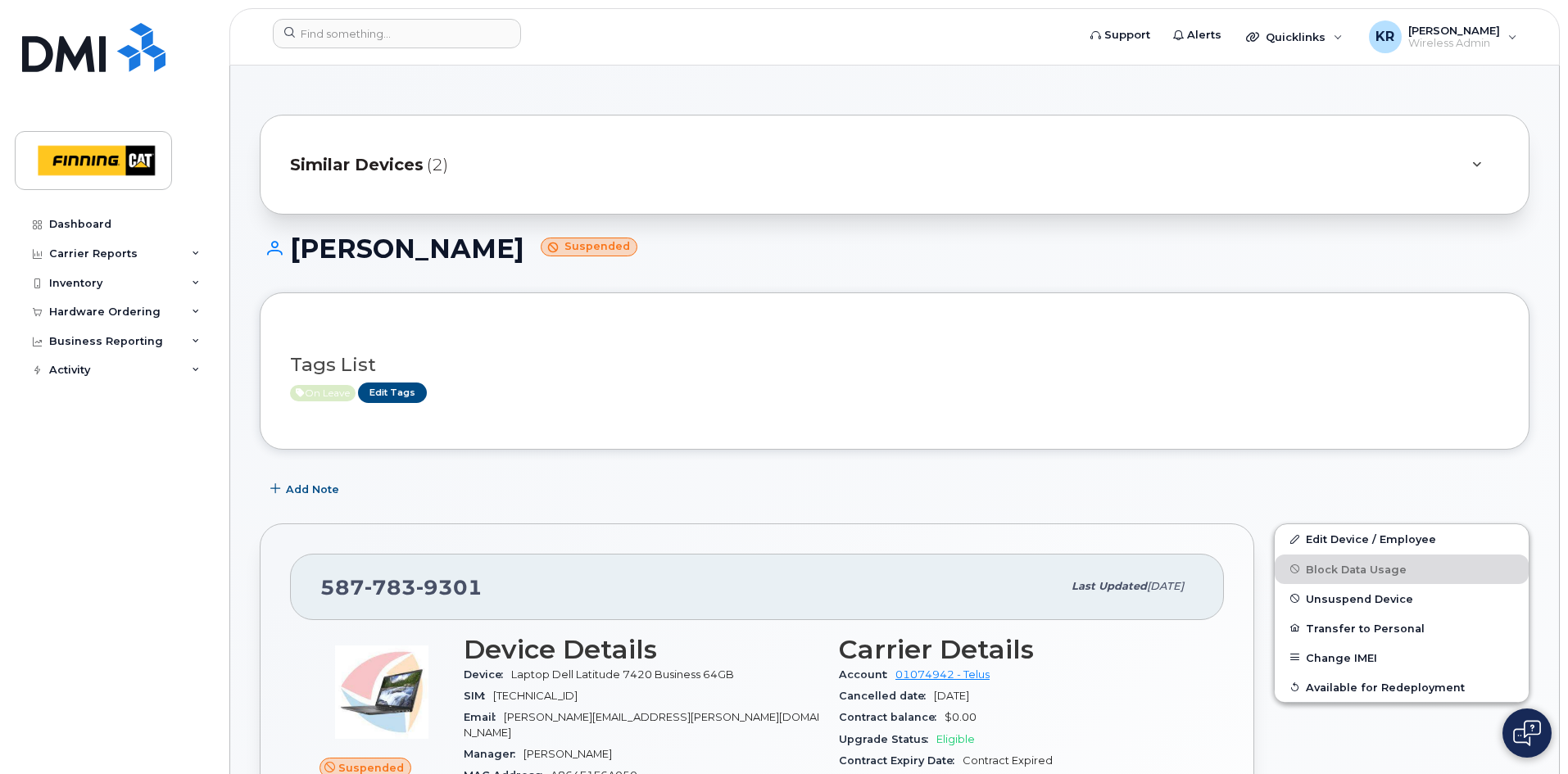
click at [395, 160] on span "Similar Devices" at bounding box center [356, 165] width 133 height 24
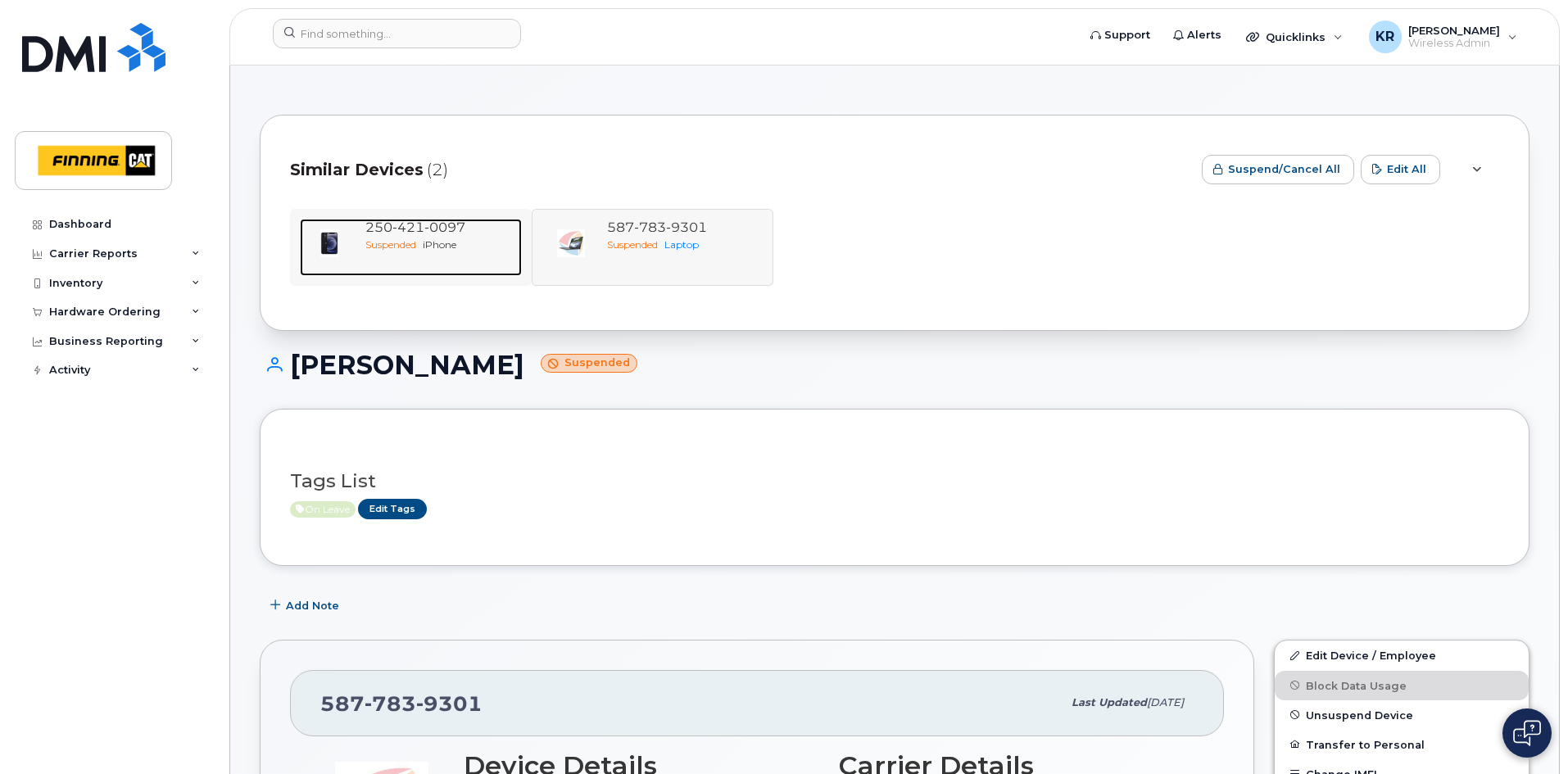
click at [453, 232] on span "0097" at bounding box center [445, 228] width 41 height 16
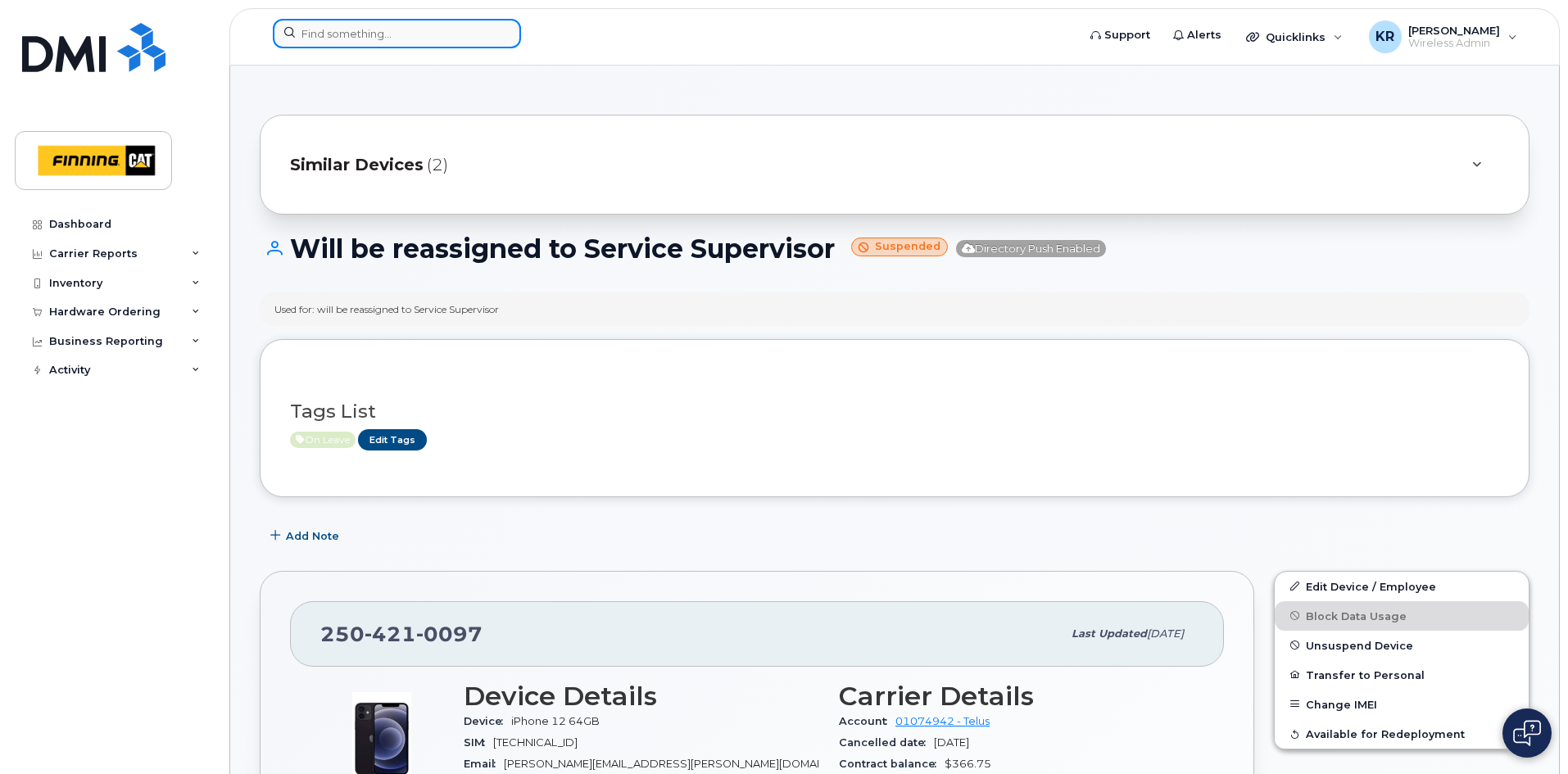
click at [396, 36] on input at bounding box center [397, 34] width 248 height 30
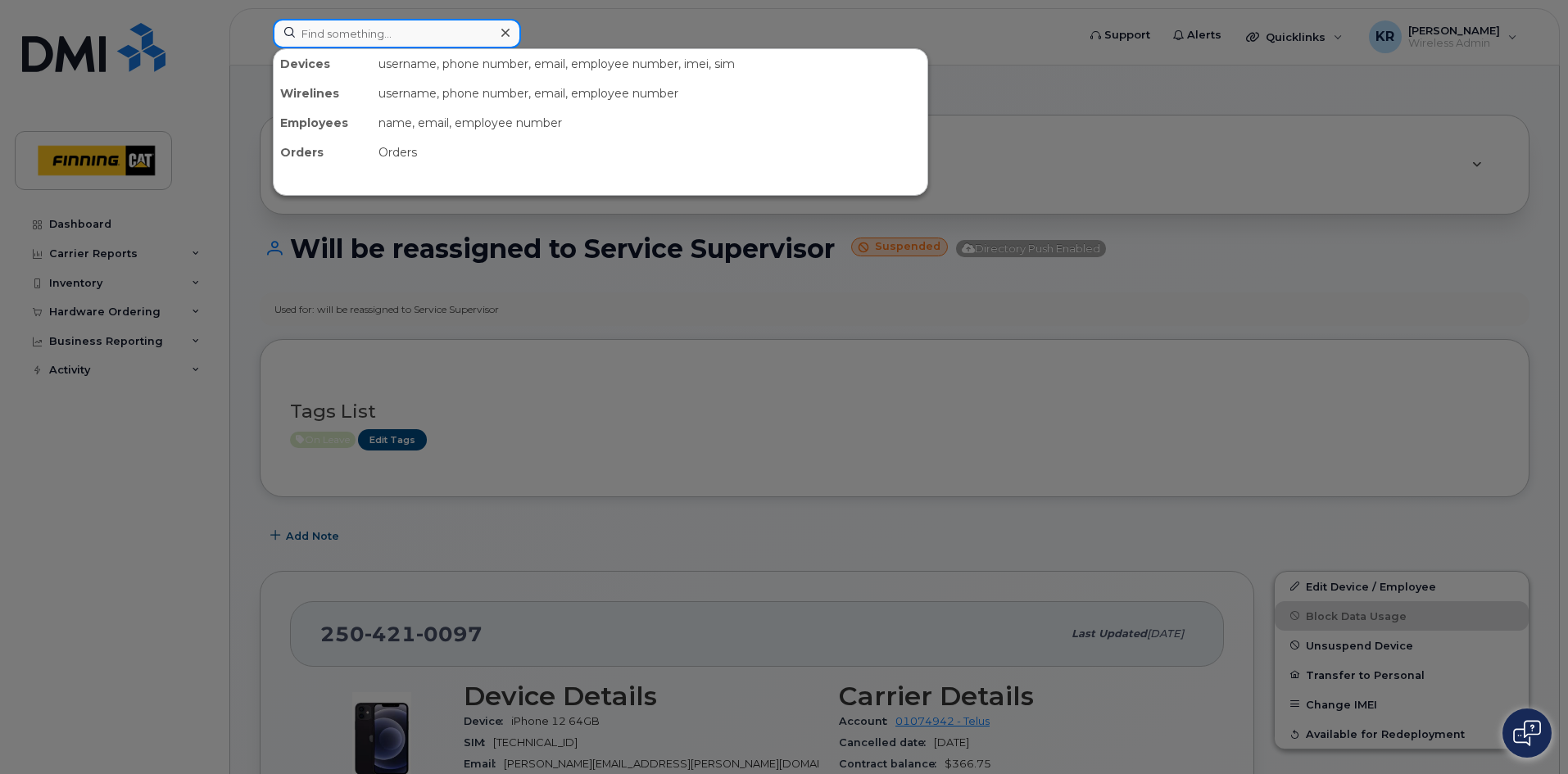
paste input "355584110071077"
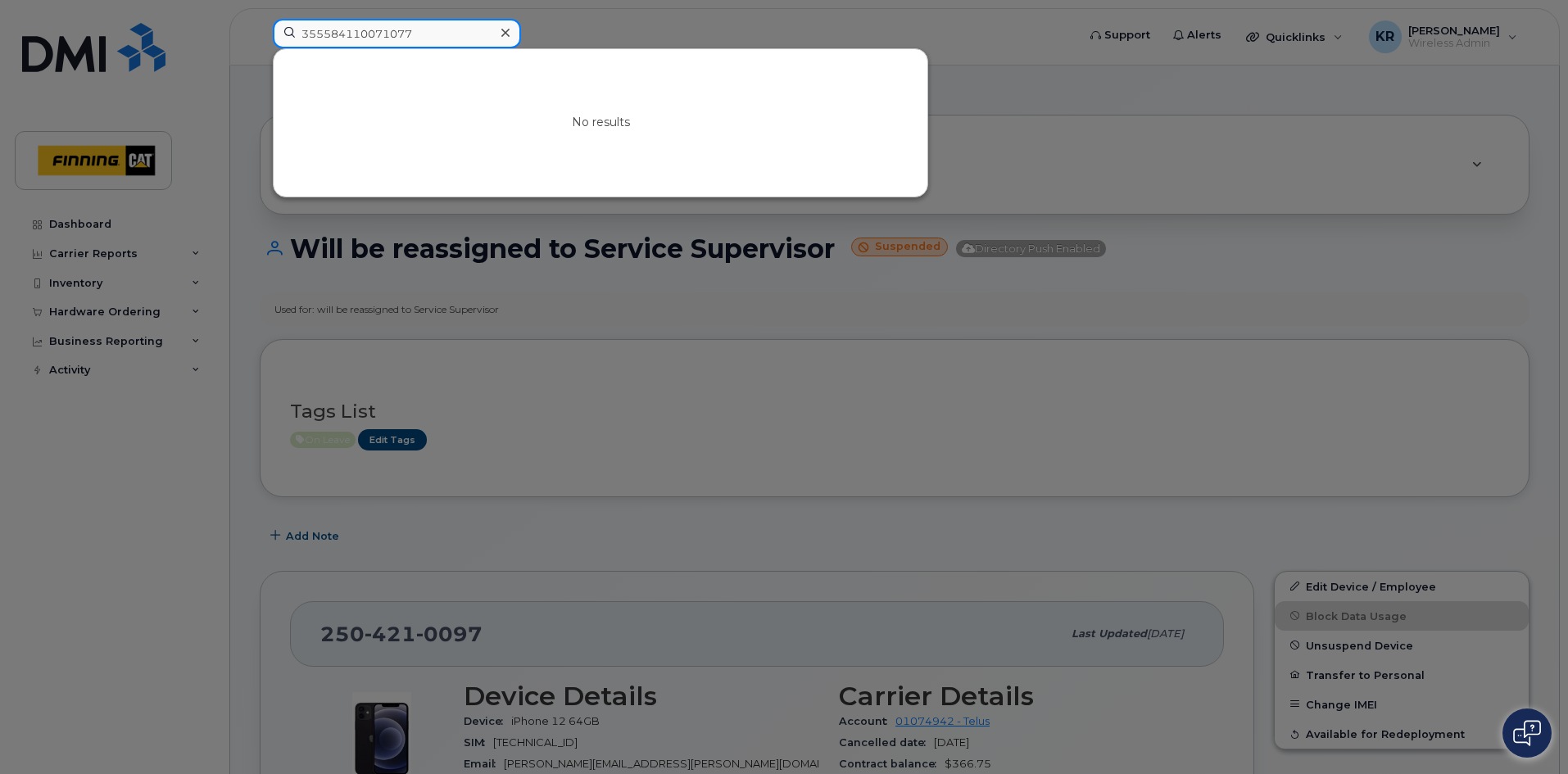
drag, startPoint x: 411, startPoint y: 34, endPoint x: 278, endPoint y: 39, distance: 133.1
click at [278, 39] on input "355584110071077" at bounding box center [397, 34] width 248 height 30
paste input "[PERSON_NAME]"
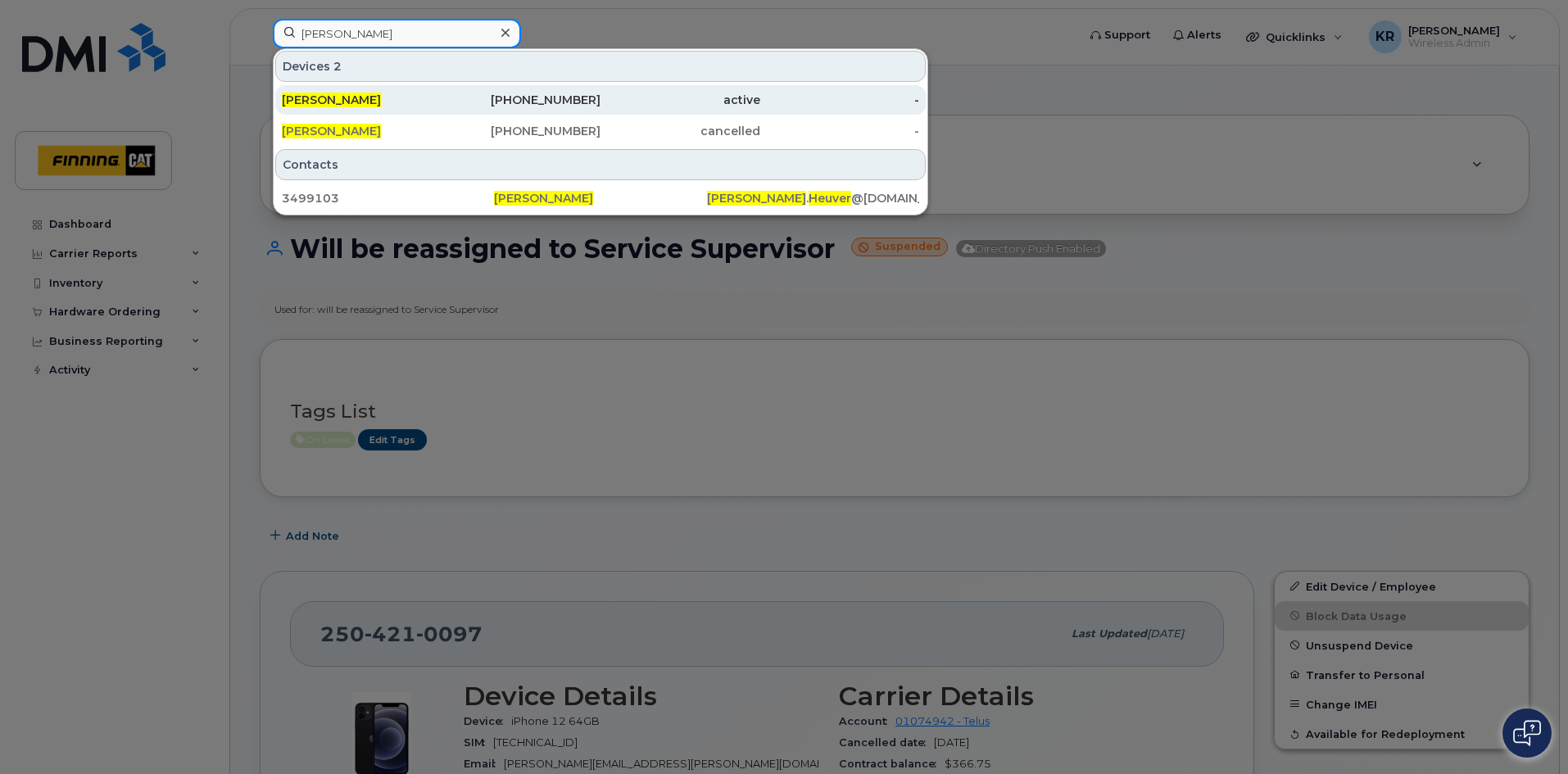
type input "[PERSON_NAME]"
click at [594, 106] on div "[PHONE_NUMBER]" at bounding box center [521, 100] width 159 height 17
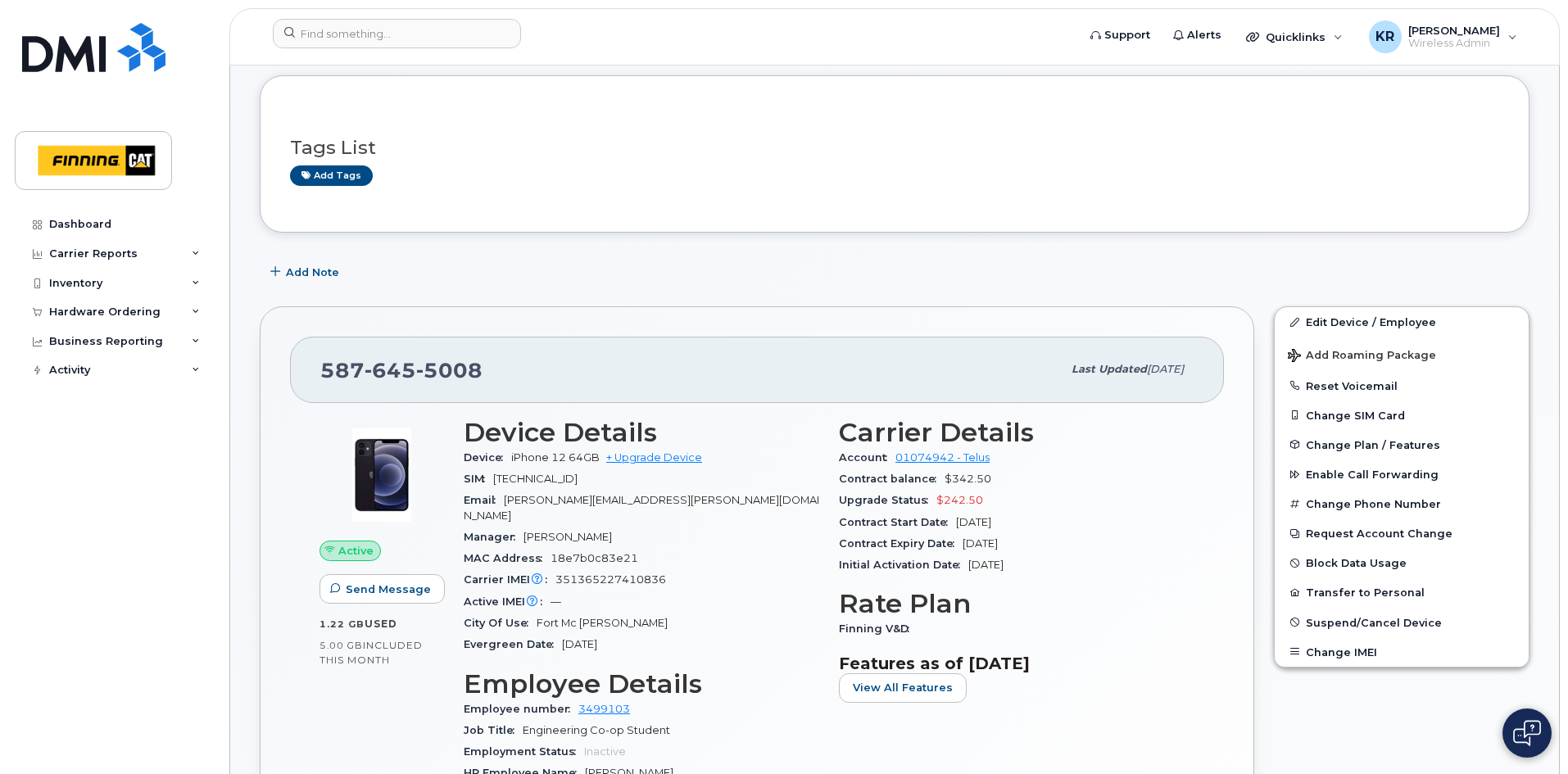
scroll to position [164, 0]
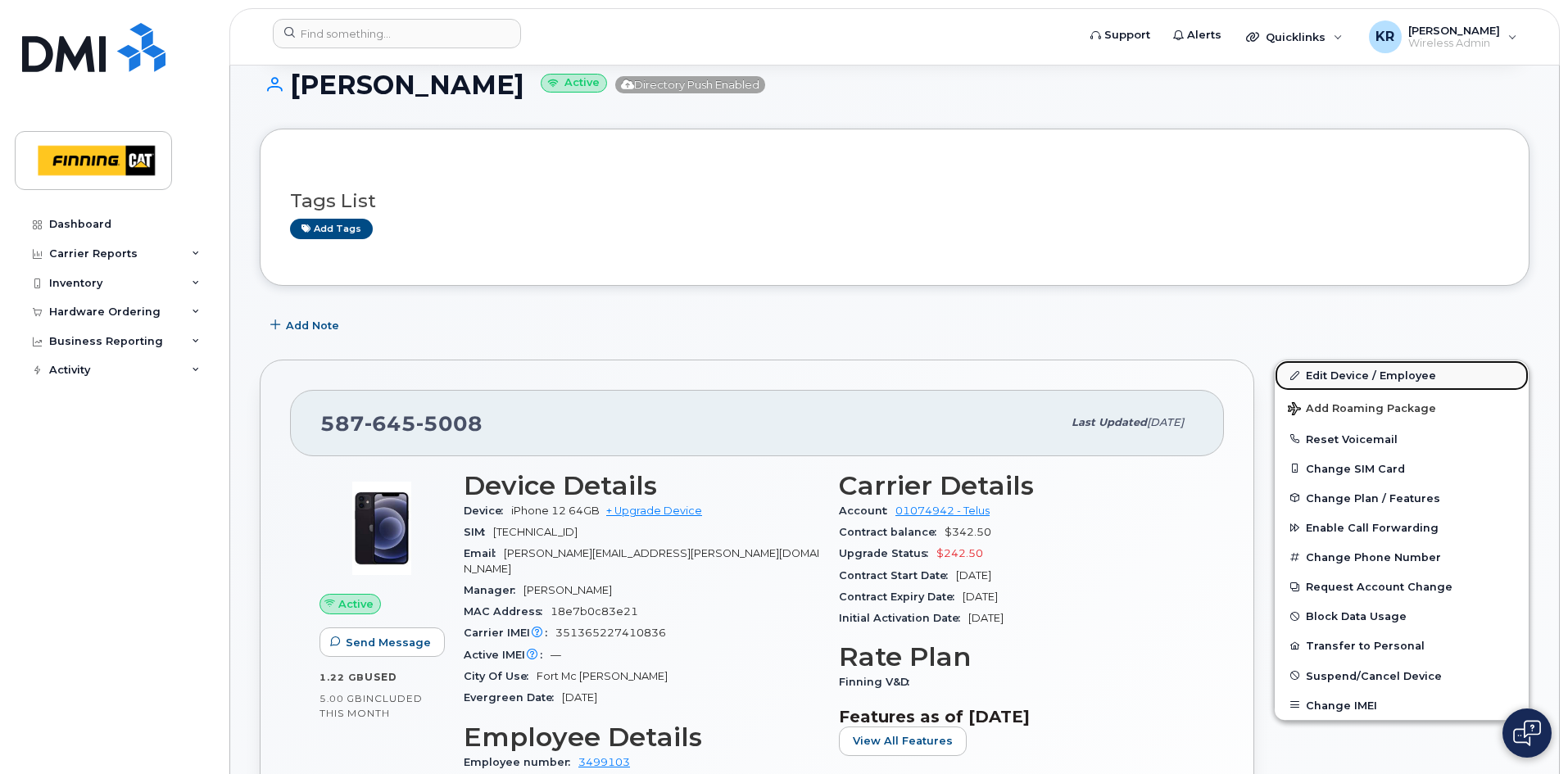
click at [1320, 372] on link "Edit Device / Employee" at bounding box center [1402, 376] width 254 height 30
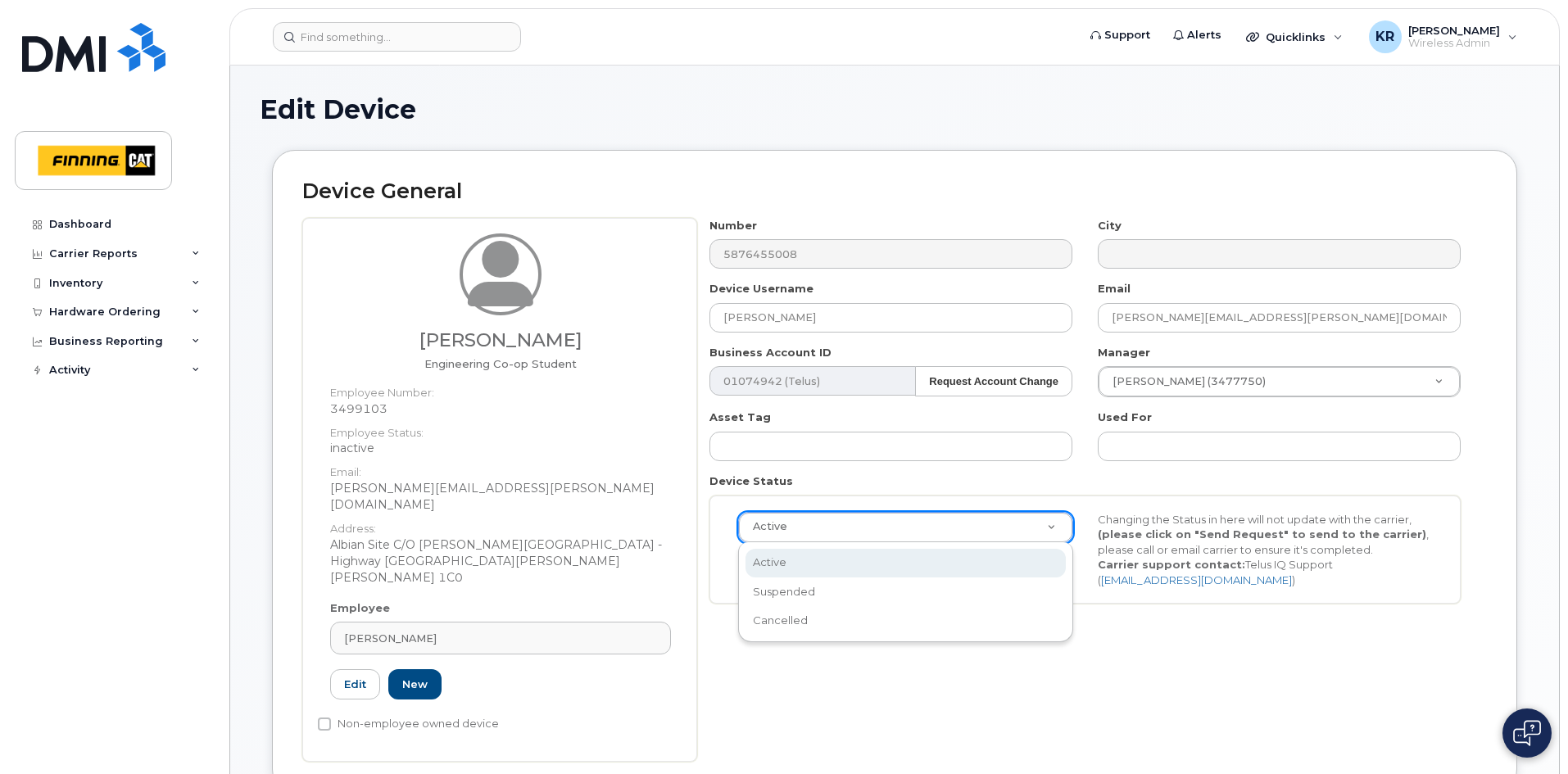
drag, startPoint x: 854, startPoint y: 527, endPoint x: 863, endPoint y: 546, distance: 21.0
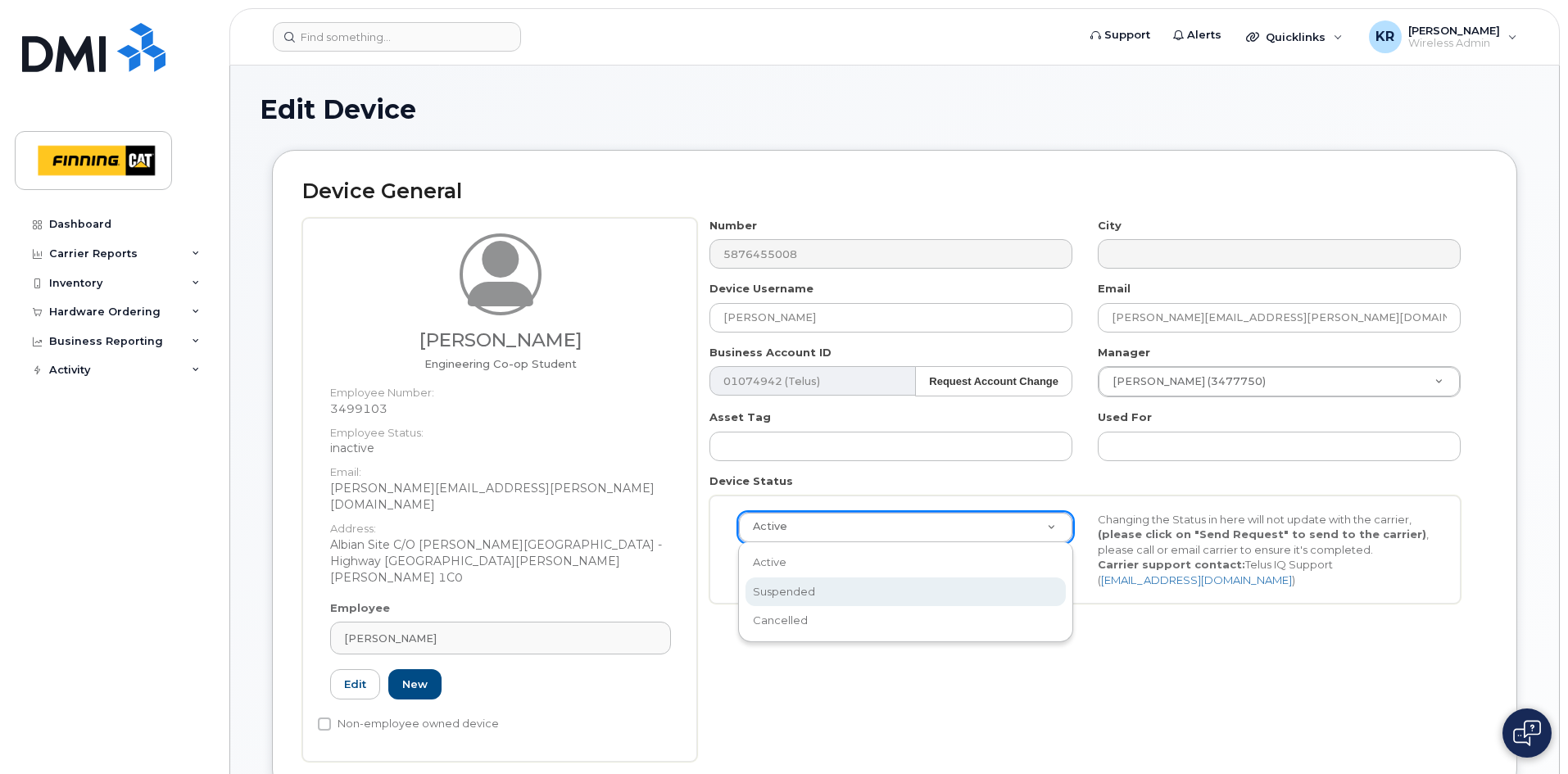
select select "suspended"
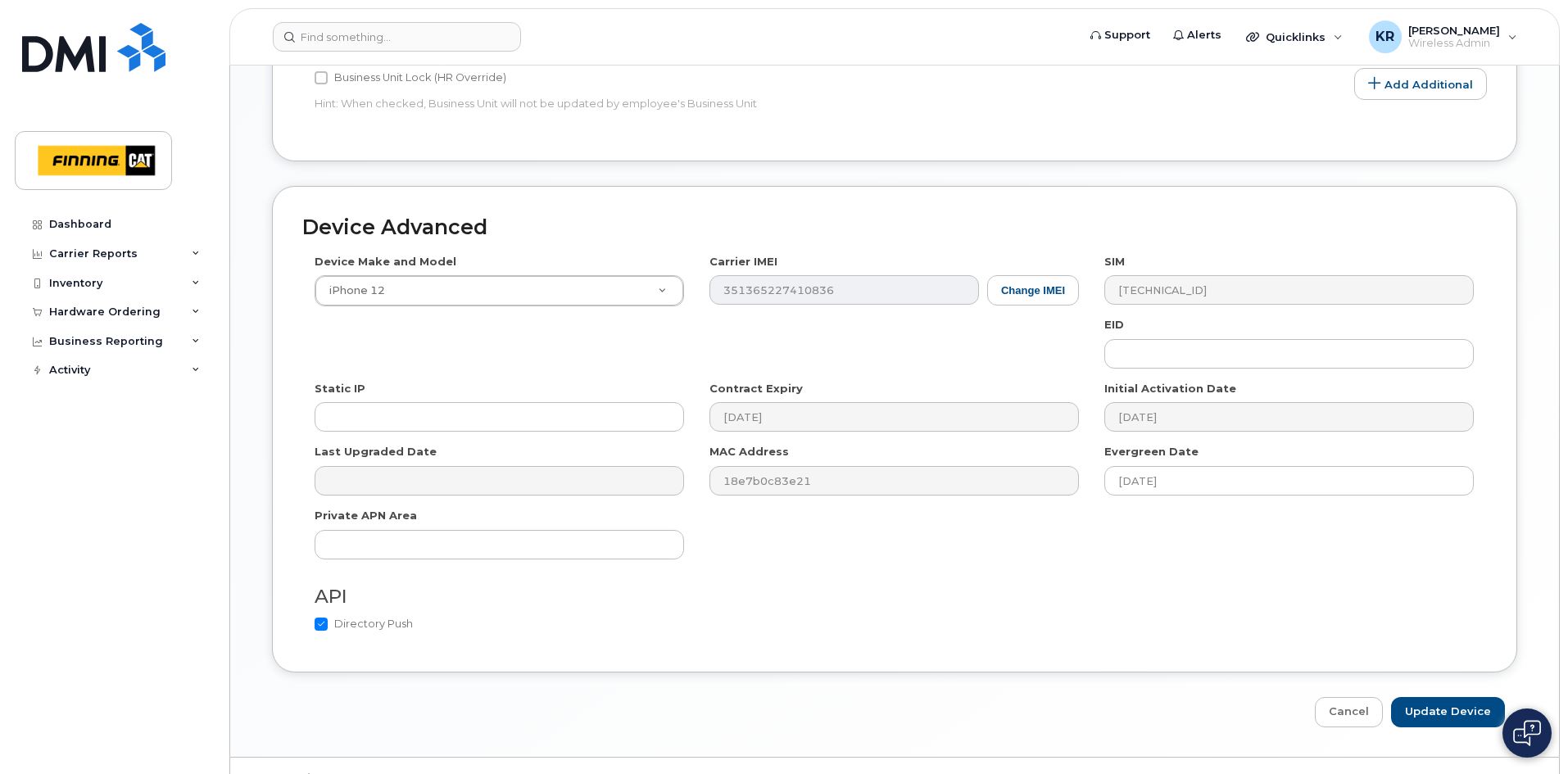
scroll to position [915, 0]
click at [1458, 694] on input "Update Device" at bounding box center [1448, 709] width 114 height 31
type input "Saving..."
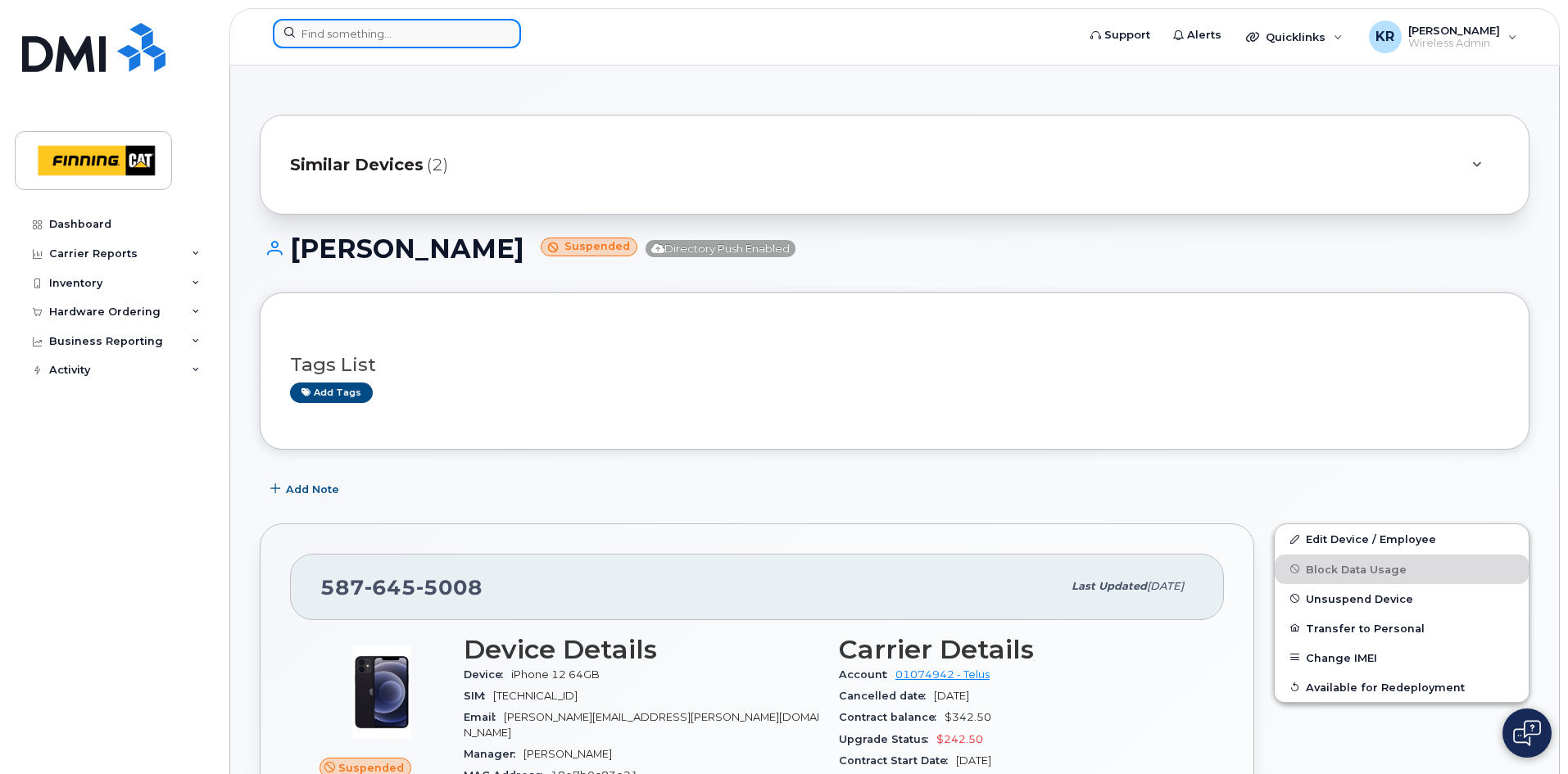
click at [362, 29] on input at bounding box center [397, 34] width 248 height 30
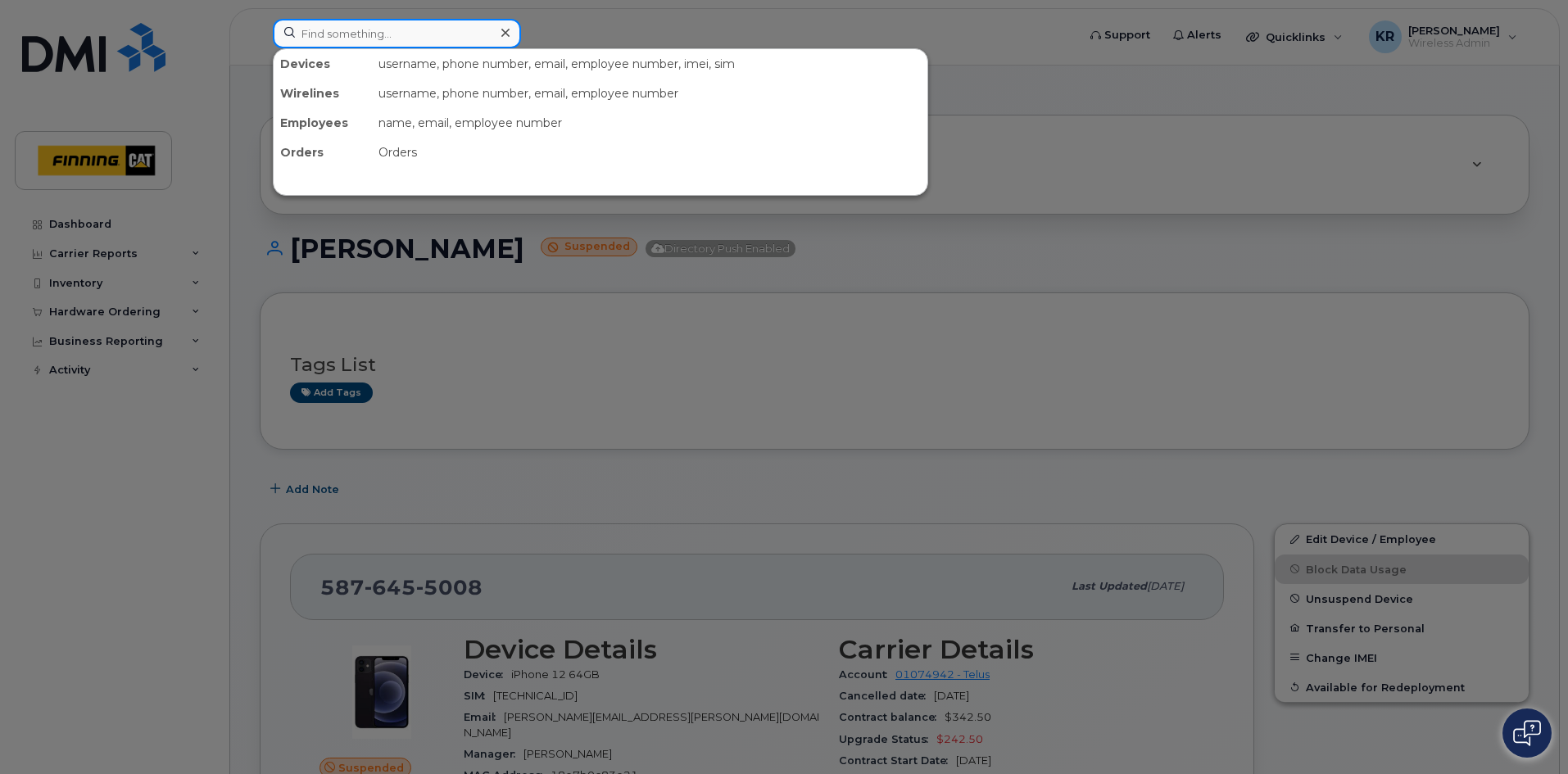
paste input "[TECHNICAL_ID]"
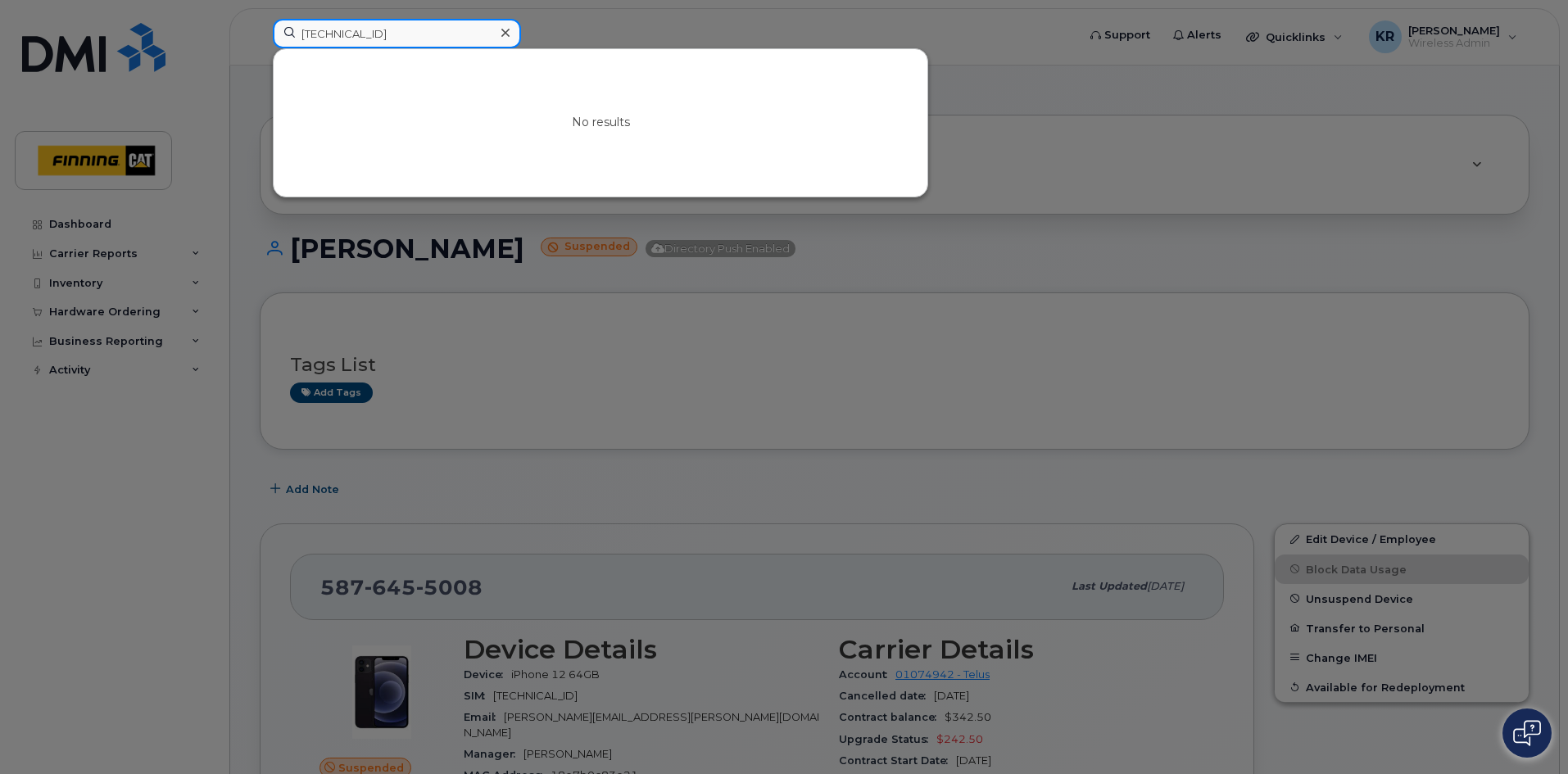
type input "[TECHNICAL_ID]"
